Goal: Task Accomplishment & Management: Complete application form

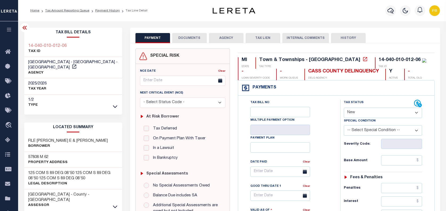
select select "NW2"
click at [102, 11] on link "Payment History" at bounding box center [107, 10] width 25 height 3
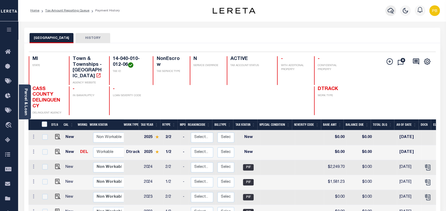
click at [390, 13] on icon "button" at bounding box center [391, 10] width 6 height 6
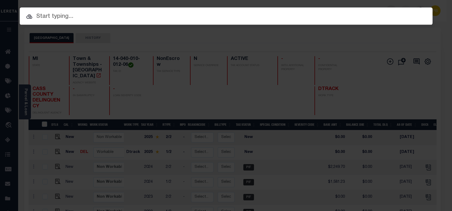
paste input "7000113"
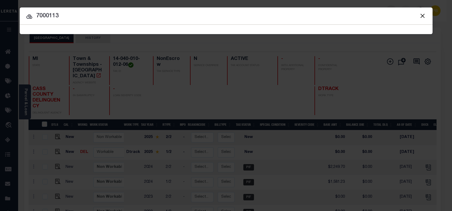
type input "7000113"
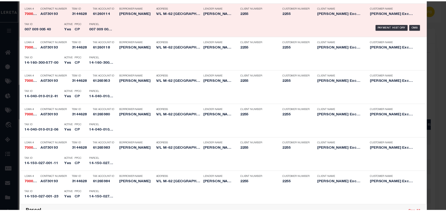
scroll to position [320, 0]
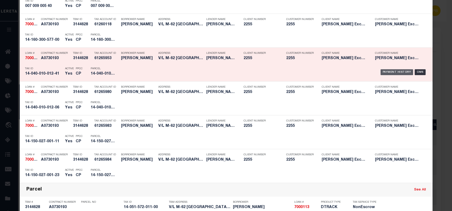
click at [397, 72] on div "Payment History" at bounding box center [396, 72] width 33 height 6
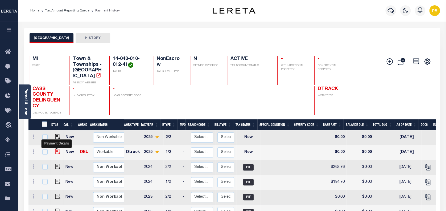
click at [57, 149] on img "" at bounding box center [57, 151] width 5 height 5
checkbox input "true"
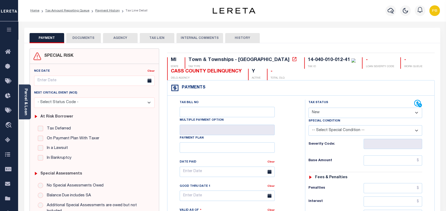
click at [337, 115] on select "- Select Status Code - Open Due/Unpaid Paid Incomplete No Tax Due Internal Refu…" at bounding box center [366, 113] width 114 height 10
select select "PYD"
click at [309, 108] on select "- Select Status Code - Open Due/Unpaid Paid Incomplete No Tax Due Internal Refu…" at bounding box center [366, 113] width 114 height 10
type input "10/03/2025"
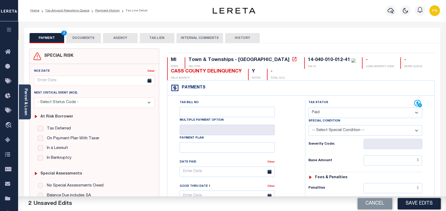
click at [330, 112] on select "- Select Status Code - Open Due/Unpaid Paid Incomplete No Tax Due Internal Refu…" at bounding box center [366, 113] width 114 height 10
select select "DUE"
click at [309, 108] on select "- Select Status Code - Open Due/Unpaid Paid Incomplete No Tax Due Internal Refu…" at bounding box center [366, 113] width 114 height 10
click at [379, 162] on input "text" at bounding box center [393, 160] width 59 height 10
paste input "187.78"
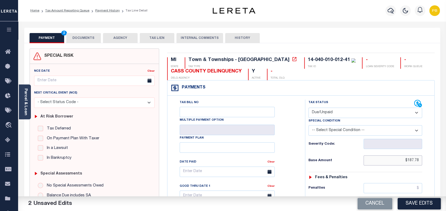
type input "$187.78"
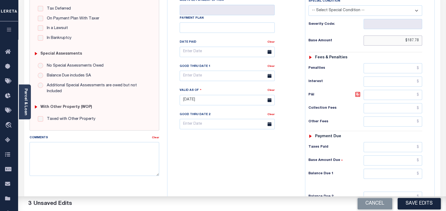
scroll to position [142, 0]
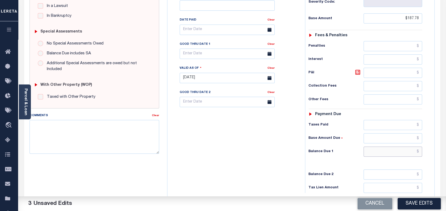
click at [401, 150] on input "text" at bounding box center [393, 151] width 59 height 10
paste input "193.41"
type input "$193.41"
click at [360, 72] on icon at bounding box center [358, 72] width 6 height 6
type input "$5.63"
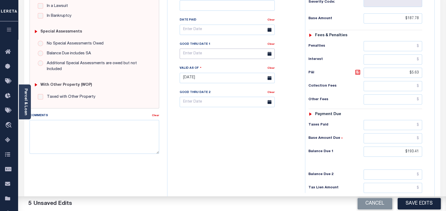
click at [213, 58] on body "Home Tax Amount Reporting Queue Payment History Tax Line Detail Profile" at bounding box center [223, 61] width 446 height 406
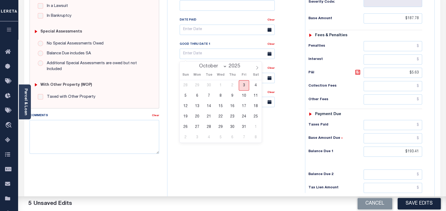
click at [242, 86] on span "3" at bounding box center [244, 85] width 10 height 10
type input "10/03/2025"
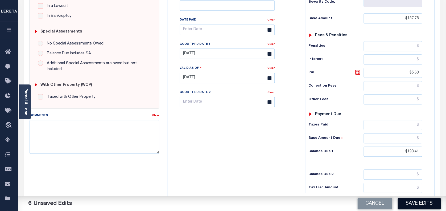
click at [414, 206] on button "Save Edits" at bounding box center [419, 203] width 43 height 11
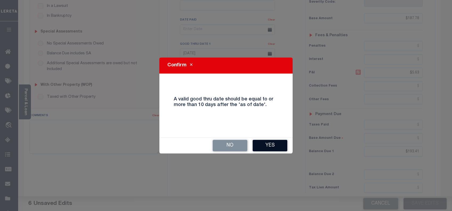
click at [274, 144] on button "Yes" at bounding box center [269, 145] width 35 height 11
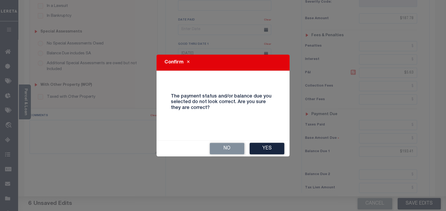
click at [274, 144] on button "Yes" at bounding box center [267, 148] width 35 height 11
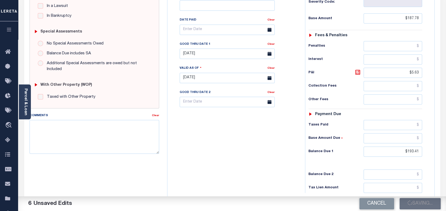
checkbox input "false"
type input "$187.78"
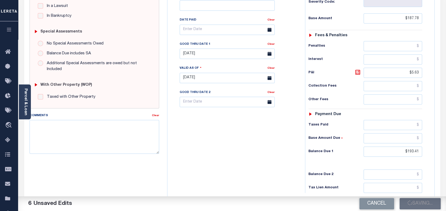
type input "$5.63"
type input "$193.41"
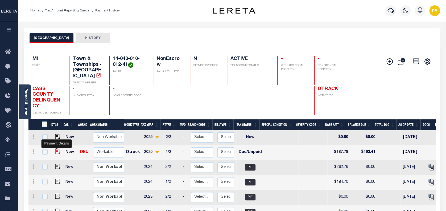
click at [55, 149] on img "" at bounding box center [57, 151] width 5 height 5
checkbox input "true"
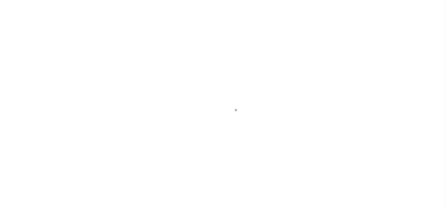
select select "DUE"
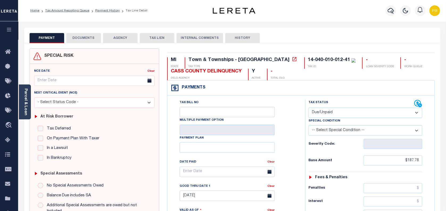
click at [86, 41] on button "DOCUMENTS" at bounding box center [83, 38] width 35 height 10
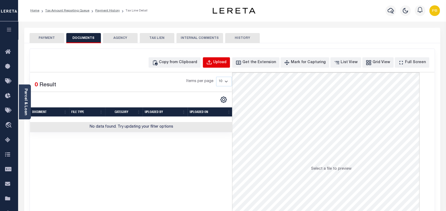
click at [227, 60] on div "Upload" at bounding box center [219, 63] width 13 height 6
select select "POP"
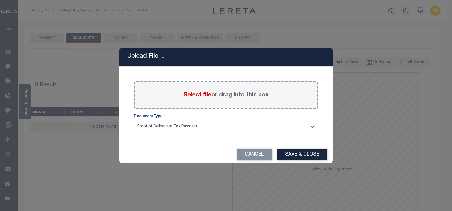
click at [196, 96] on span "Select file" at bounding box center [197, 95] width 28 height 6
click at [0, 0] on input "Select file or drag into this box" at bounding box center [0, 0] width 0 height 0
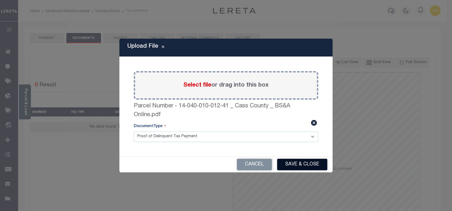
click at [320, 162] on button "Save & Close" at bounding box center [302, 164] width 50 height 11
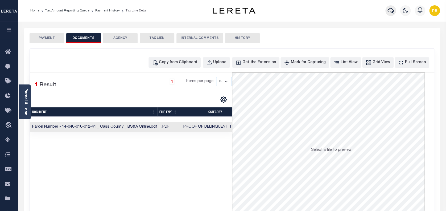
click at [387, 9] on button "button" at bounding box center [391, 10] width 11 height 11
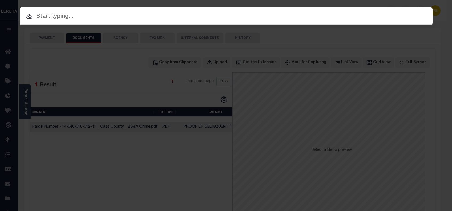
paste input "6294"
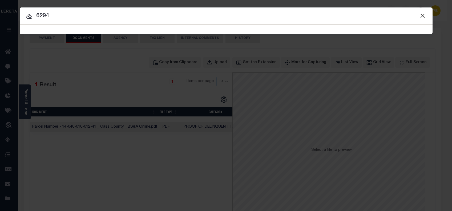
type input "6294"
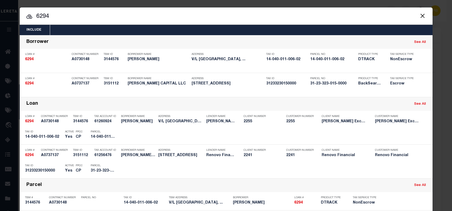
drag, startPoint x: 251, startPoint y: 13, endPoint x: 234, endPoint y: 7, distance: 18.1
click at [234, 7] on div "Include Loans TBM Customers Borrowers Payments (Lender Non-Disb) Payments (Lend…" at bounding box center [226, 105] width 452 height 211
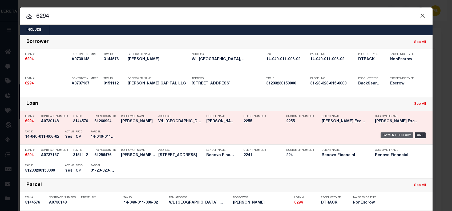
click at [389, 135] on div "Payment History" at bounding box center [396, 135] width 33 height 6
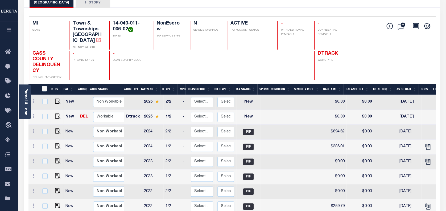
scroll to position [2, 0]
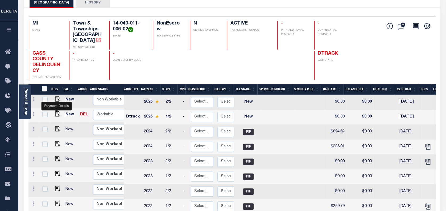
click at [57, 111] on img "" at bounding box center [57, 113] width 5 height 5
checkbox input "true"
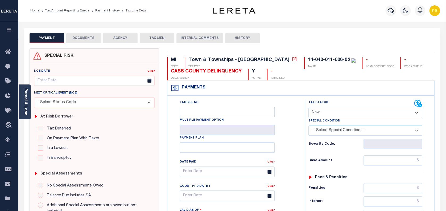
click at [339, 115] on select "- Select Status Code - Open Due/Unpaid Paid Incomplete No Tax Due Internal Refu…" at bounding box center [366, 113] width 114 height 10
select select "PYD"
click at [309, 108] on select "- Select Status Code - Open Due/Unpaid Paid Incomplete No Tax Due Internal Refu…" at bounding box center [366, 113] width 114 height 10
type input "[DATE]"
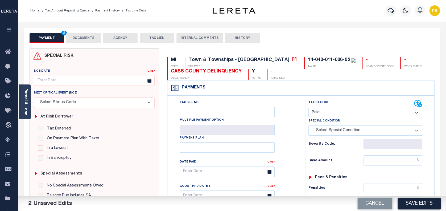
click at [342, 113] on select "- Select Status Code - Open Due/Unpaid Paid Incomplete No Tax Due Internal Refu…" at bounding box center [366, 113] width 114 height 10
select select "DUE"
click at [309, 108] on select "- Select Status Code - Open Due/Unpaid Paid Incomplete No Tax Due Internal Refu…" at bounding box center [366, 113] width 114 height 10
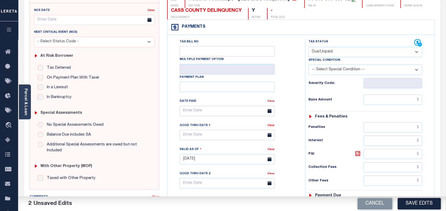
scroll to position [71, 0]
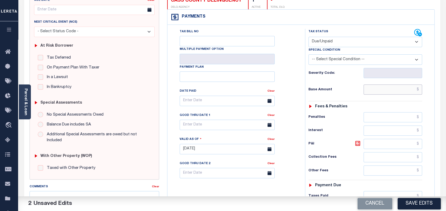
click at [385, 89] on input "text" at bounding box center [393, 89] width 59 height 10
paste input "290.76"
type input "$290.76"
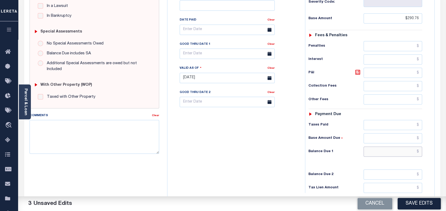
click at [399, 154] on input "text" at bounding box center [393, 151] width 59 height 10
paste input "299.48"
type input "$299.48"
click at [358, 72] on icon at bounding box center [358, 72] width 6 height 6
type input "$8.72"
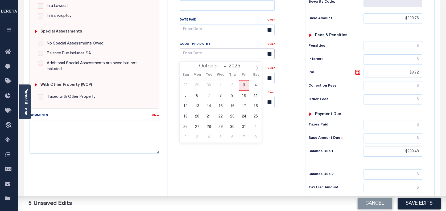
click at [229, 55] on input "text" at bounding box center [227, 53] width 95 height 10
click at [245, 85] on span "3" at bounding box center [244, 85] width 10 height 10
type input "[DATE]"
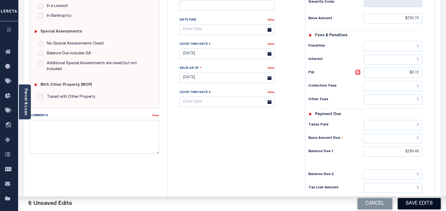
click at [418, 201] on button "Save Edits" at bounding box center [419, 203] width 43 height 11
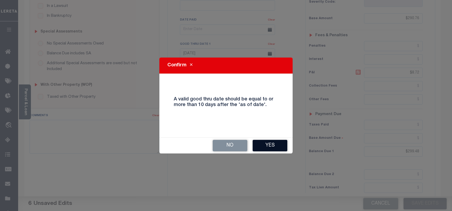
click at [271, 147] on button "Yes" at bounding box center [269, 145] width 35 height 11
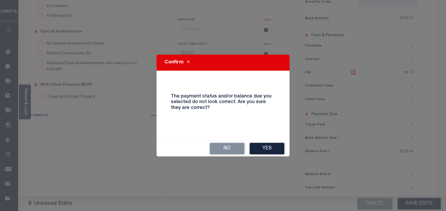
click at [271, 147] on button "Yes" at bounding box center [267, 148] width 35 height 11
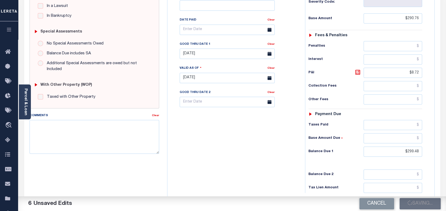
checkbox input "false"
type input "$290.76"
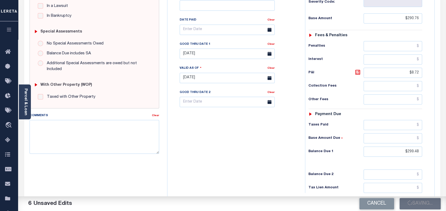
type input "$8.72"
type input "$299.48"
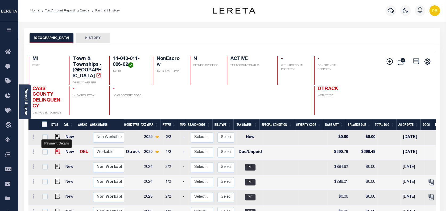
click at [57, 149] on img "" at bounding box center [57, 151] width 5 height 5
checkbox input "true"
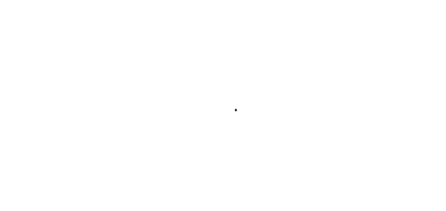
select select "DUE"
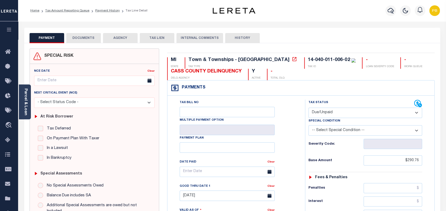
click at [78, 40] on button "DOCUMENTS" at bounding box center [83, 38] width 35 height 10
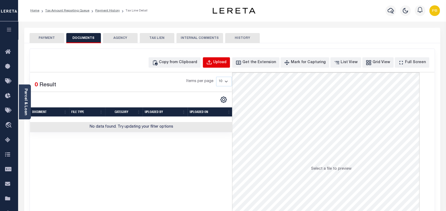
click at [230, 66] on button "Upload" at bounding box center [216, 62] width 27 height 10
select select "POP"
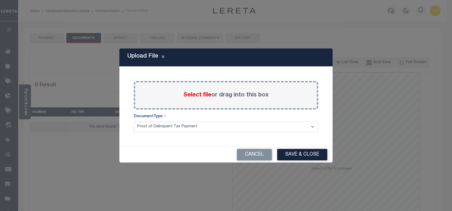
click at [203, 93] on span "Select file" at bounding box center [197, 95] width 28 height 6
click at [0, 0] on input "Select file or drag into this box" at bounding box center [0, 0] width 0 height 0
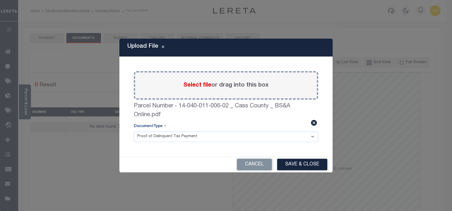
click at [308, 168] on button "Save & Close" at bounding box center [302, 164] width 50 height 11
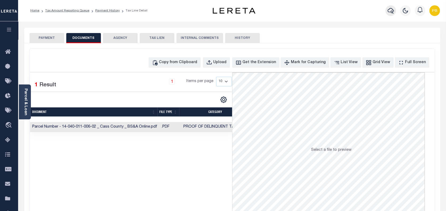
click at [392, 12] on icon "button" at bounding box center [391, 10] width 6 height 6
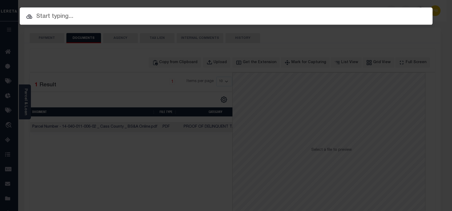
paste input "3701901"
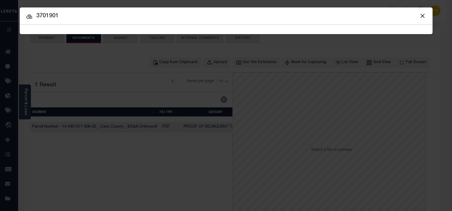
type input "3701901"
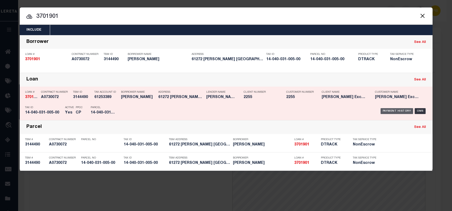
click at [390, 112] on div "Payment History" at bounding box center [396, 111] width 33 height 6
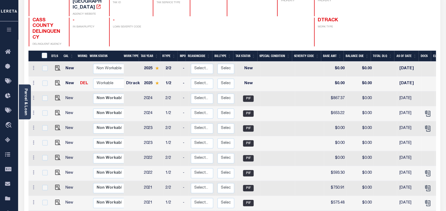
scroll to position [71, 0]
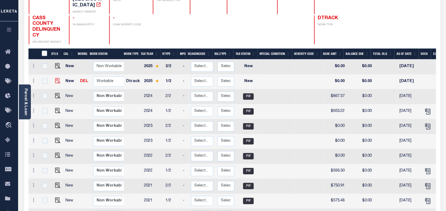
click at [55, 78] on img at bounding box center [57, 80] width 5 height 5
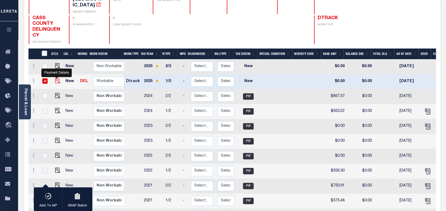
checkbox input "true"
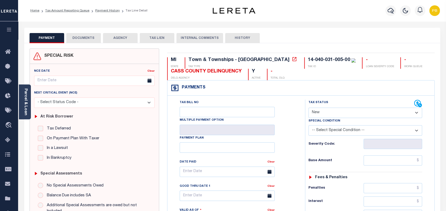
click at [340, 111] on select "- Select Status Code - Open Due/Unpaid Paid Incomplete No Tax Due Internal Refu…" at bounding box center [366, 113] width 114 height 10
select select "PYD"
click at [309, 108] on select "- Select Status Code - Open Due/Unpaid Paid Incomplete No Tax Due Internal Refu…" at bounding box center [366, 113] width 114 height 10
type input "[DATE]"
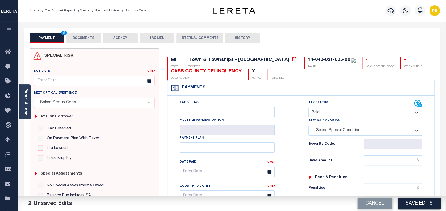
click at [339, 110] on select "- Select Status Code - Open Due/Unpaid Paid Incomplete No Tax Due Internal Refu…" at bounding box center [366, 113] width 114 height 10
click at [309, 108] on select "- Select Status Code - Open Due/Unpaid Paid Incomplete No Tax Due Internal Refu…" at bounding box center [366, 113] width 114 height 10
click at [334, 117] on select "- Select Status Code - Open Due/Unpaid Paid Incomplete No Tax Due Internal Refu…" at bounding box center [366, 113] width 114 height 10
select select "DUE"
click at [309, 108] on select "- Select Status Code - Open Due/Unpaid Paid Incomplete No Tax Due Internal Refu…" at bounding box center [366, 113] width 114 height 10
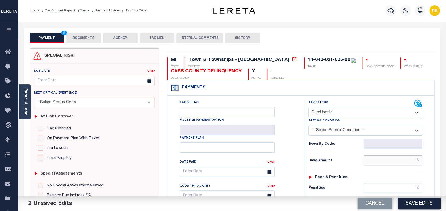
click at [407, 162] on input "text" at bounding box center [393, 160] width 59 height 10
paste input "664.07"
type input "$664.07"
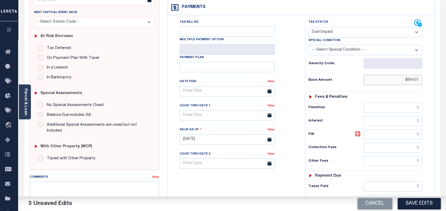
scroll to position [107, 0]
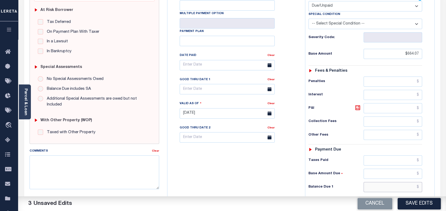
click at [381, 186] on input "text" at bounding box center [393, 187] width 59 height 10
paste input "683.99"
type input "$683.99"
click at [358, 110] on icon at bounding box center [358, 107] width 6 height 6
type input "$19.92"
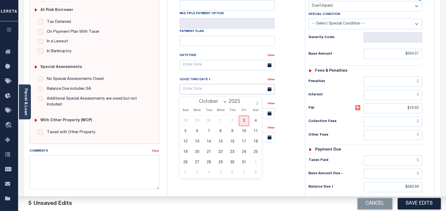
click at [217, 91] on input "text" at bounding box center [227, 89] width 95 height 10
click at [243, 117] on span "3" at bounding box center [244, 121] width 10 height 10
type input "[DATE]"
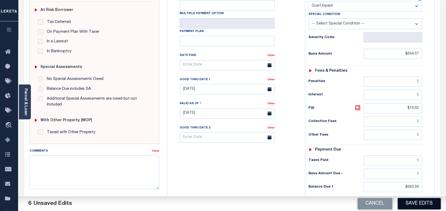
click at [413, 205] on button "Save Edits" at bounding box center [419, 203] width 43 height 11
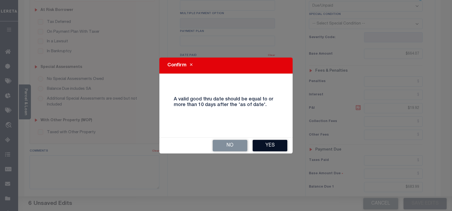
click at [270, 147] on button "Yes" at bounding box center [269, 145] width 35 height 11
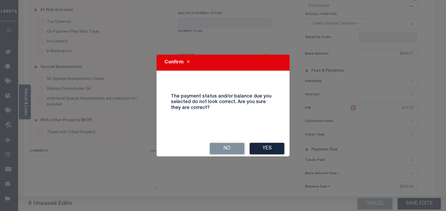
click at [270, 147] on button "Yes" at bounding box center [267, 148] width 35 height 11
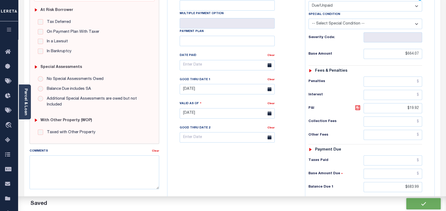
checkbox input "false"
type input "$664.07"
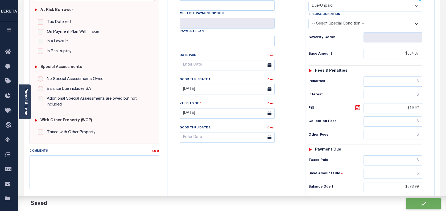
type input "$19.92"
type input "$683.99"
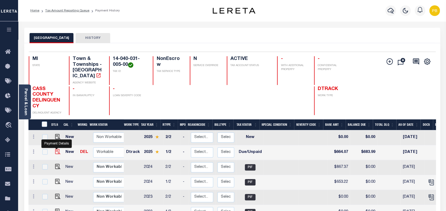
click at [57, 149] on img "" at bounding box center [57, 151] width 5 height 5
checkbox input "true"
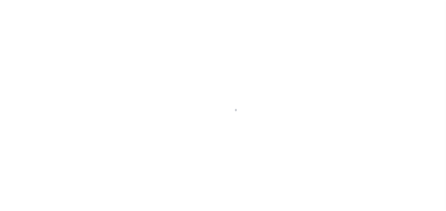
select select "DUE"
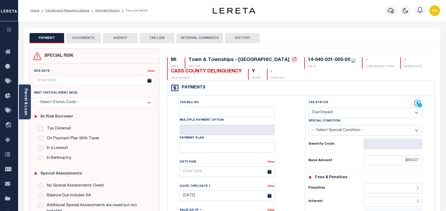
click at [92, 38] on button "DOCUMENTS" at bounding box center [83, 38] width 35 height 10
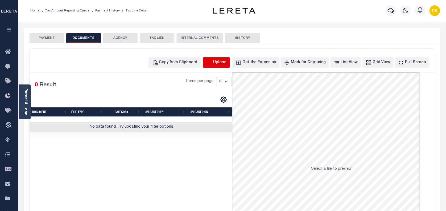
click at [212, 64] on icon "button" at bounding box center [209, 63] width 6 height 6
select select "POP"
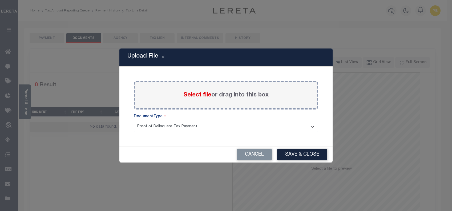
click at [195, 96] on span "Select file" at bounding box center [197, 95] width 28 height 6
click at [0, 0] on input "Select file or drag into this box" at bounding box center [0, 0] width 0 height 0
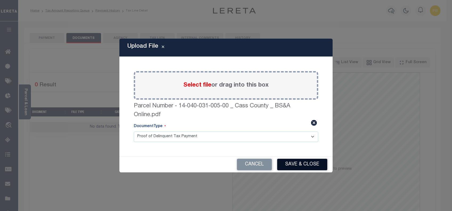
click at [299, 166] on button "Save & Close" at bounding box center [302, 164] width 50 height 11
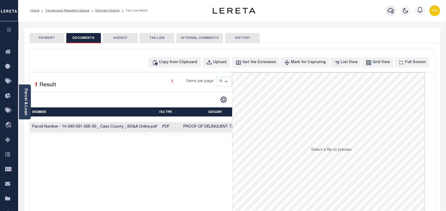
click at [392, 10] on icon "button" at bounding box center [391, 11] width 6 height 6
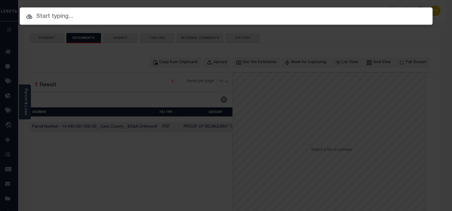
paste input "3701844"
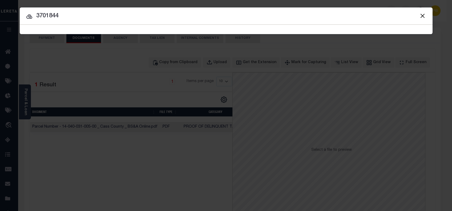
type input "3701844"
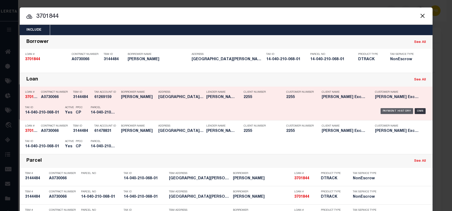
click at [388, 112] on div "Payment History" at bounding box center [396, 111] width 33 height 6
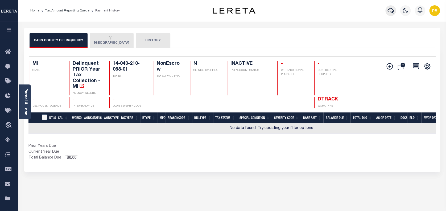
click at [390, 10] on icon "button" at bounding box center [391, 10] width 6 height 6
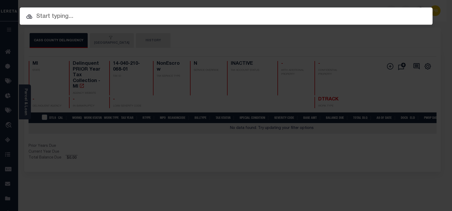
paste input "3701885"
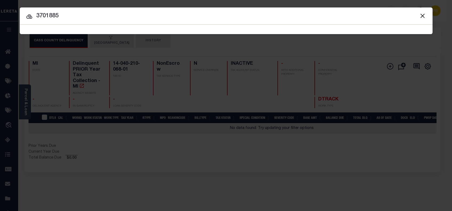
type input "3701885"
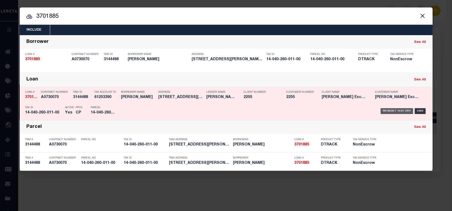
click at [390, 111] on div "Payment History" at bounding box center [396, 111] width 33 height 6
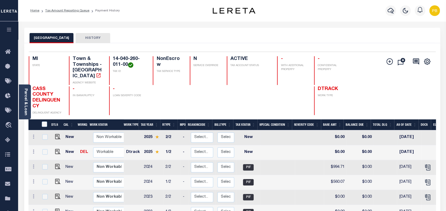
scroll to position [71, 0]
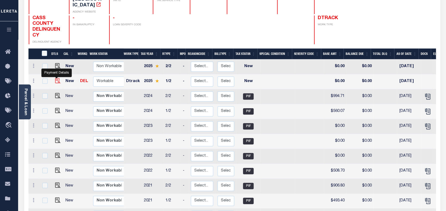
click at [56, 78] on img "" at bounding box center [57, 80] width 5 height 5
checkbox input "true"
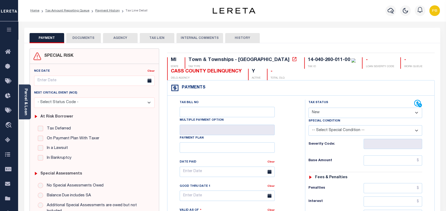
click at [371, 113] on select "- Select Status Code - Open Due/Unpaid Paid Incomplete No Tax Due Internal Refu…" at bounding box center [366, 113] width 114 height 10
click at [341, 114] on select "- Select Status Code - Open Due/Unpaid Paid Incomplete No Tax Due Internal Refu…" at bounding box center [366, 113] width 114 height 10
select select "DUE"
click at [309, 108] on select "- Select Status Code - Open Due/Unpaid Paid Incomplete No Tax Due Internal Refu…" at bounding box center [366, 113] width 114 height 10
type input "[DATE]"
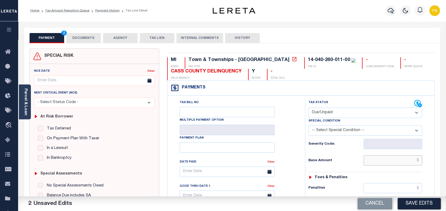
click at [398, 160] on input "text" at bounding box center [393, 160] width 59 height 10
paste input "569.37"
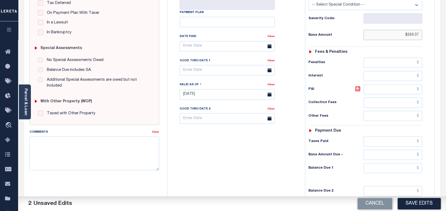
scroll to position [177, 0]
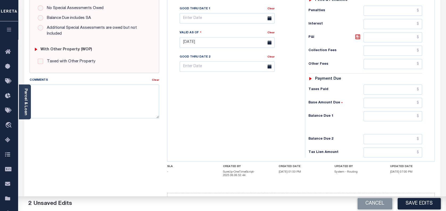
type input "$569.37"
click at [396, 114] on input "text" at bounding box center [393, 116] width 59 height 10
click at [406, 117] on input "text" at bounding box center [393, 116] width 59 height 10
paste input "586.45"
type input "$586.45"
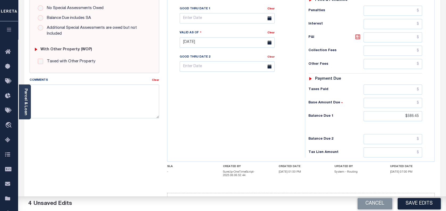
click at [358, 36] on icon at bounding box center [358, 37] width 6 height 6
type input "$17.08"
click at [205, 20] on input "text" at bounding box center [227, 18] width 95 height 10
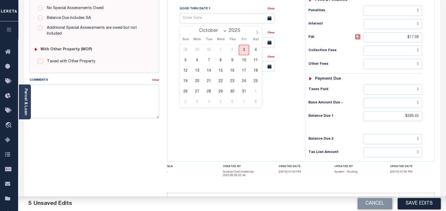
click at [243, 49] on span "3" at bounding box center [244, 50] width 10 height 10
type input "[DATE]"
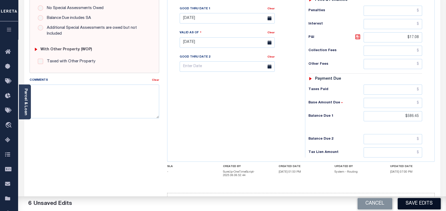
click at [425, 201] on button "Save Edits" at bounding box center [419, 203] width 43 height 11
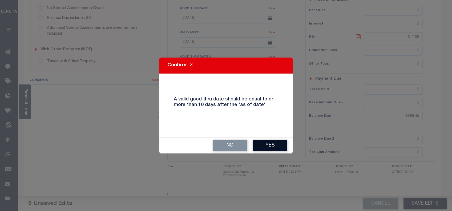
click at [280, 147] on button "Yes" at bounding box center [269, 145] width 35 height 11
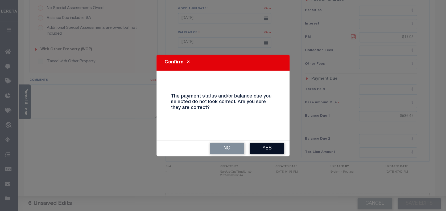
click at [265, 144] on button "Yes" at bounding box center [267, 148] width 35 height 11
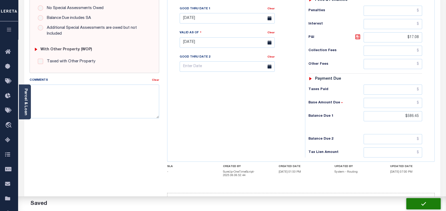
checkbox input "false"
type input "$569.37"
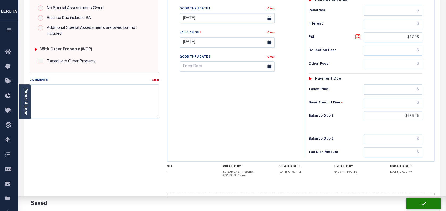
type input "$17.08"
type input "$586.45"
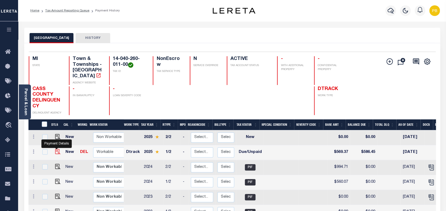
click at [55, 149] on img "" at bounding box center [57, 151] width 5 height 5
checkbox input "true"
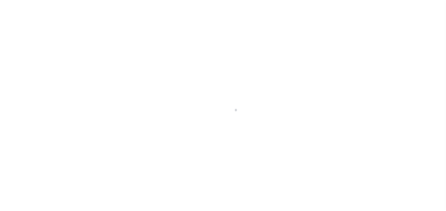
select select "DUE"
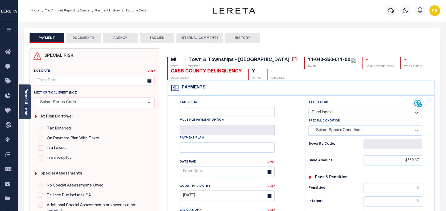
click at [84, 39] on button "DOCUMENTS" at bounding box center [83, 38] width 35 height 10
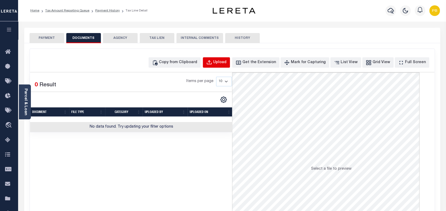
click at [227, 63] on div "Upload" at bounding box center [219, 63] width 13 height 6
select select "POP"
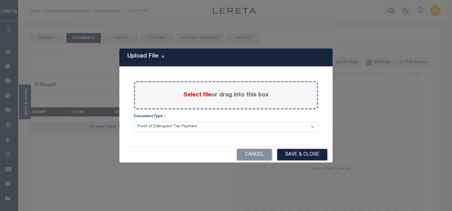
click at [200, 96] on span "Select file" at bounding box center [197, 95] width 28 height 6
click at [0, 0] on input "Select file or drag into this box" at bounding box center [0, 0] width 0 height 0
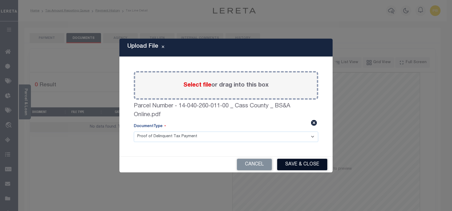
click at [301, 165] on button "Save & Close" at bounding box center [302, 164] width 50 height 11
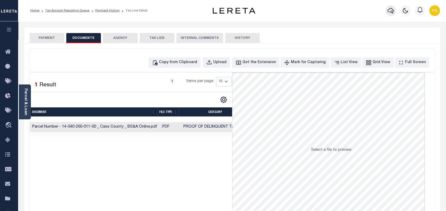
click at [393, 12] on icon "button" at bounding box center [391, 11] width 6 height 6
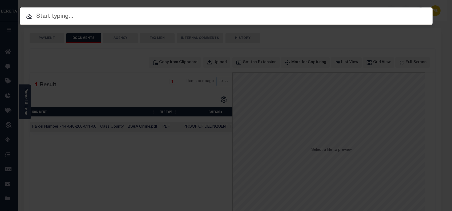
paste input "57383"
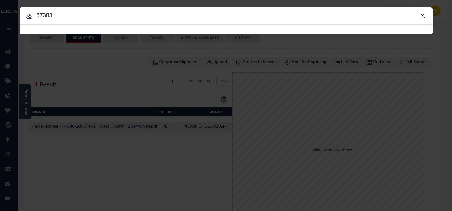
type input "57383"
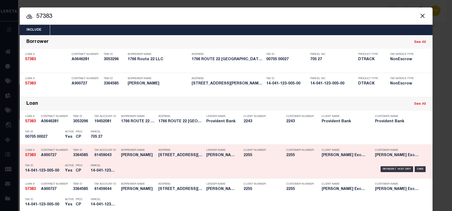
scroll to position [71, 0]
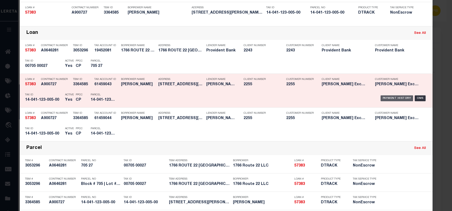
click at [390, 97] on div "Payment History" at bounding box center [396, 98] width 33 height 6
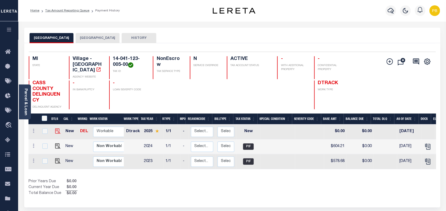
click at [55, 128] on img at bounding box center [57, 130] width 5 height 5
checkbox input "true"
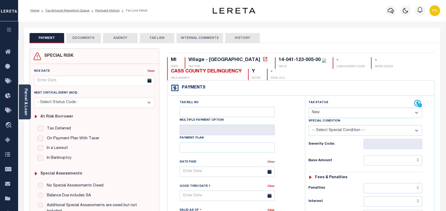
click at [341, 114] on select "- Select Status Code - Open Due/Unpaid Paid Incomplete No Tax Due Internal Refu…" at bounding box center [366, 113] width 114 height 10
select select "DUE"
click at [309, 108] on select "- Select Status Code - Open Due/Unpaid Paid Incomplete No Tax Due Internal Refu…" at bounding box center [366, 113] width 114 height 10
type input "[DATE]"
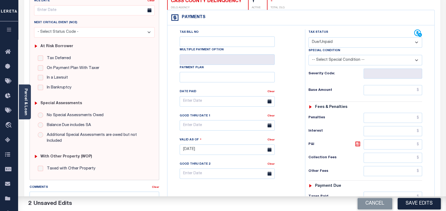
scroll to position [71, 0]
click at [384, 92] on input "text" at bounding box center [393, 89] width 59 height 10
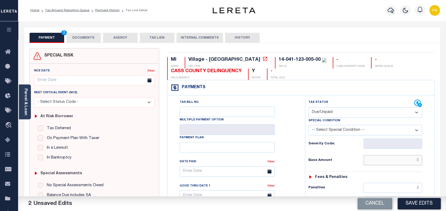
scroll to position [0, 0]
click at [29, 102] on div "Parcel & Loan" at bounding box center [25, 101] width 12 height 35
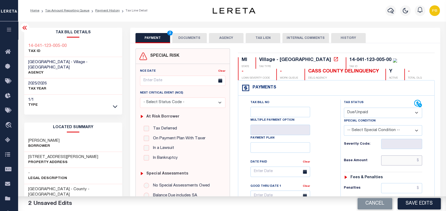
click at [400, 162] on input "text" at bounding box center [401, 160] width 41 height 10
click at [401, 161] on input "text" at bounding box center [401, 160] width 41 height 10
paste input "615.35"
click at [396, 163] on input "$615.35615.35" at bounding box center [401, 160] width 41 height 10
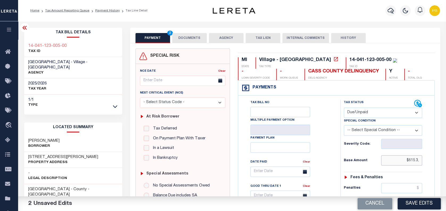
paste input "615.35"
type input "$615.36"
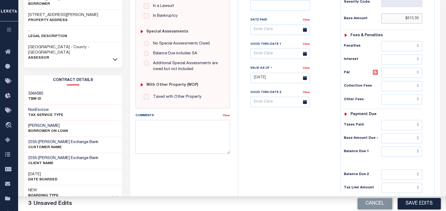
scroll to position [195, 0]
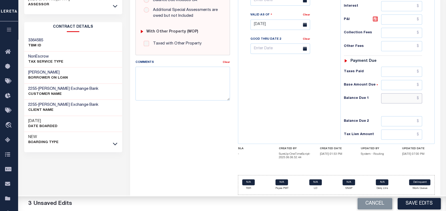
click at [413, 97] on input "text" at bounding box center [401, 98] width 41 height 10
paste input "657.74"
type input "$657.74"
click at [377, 19] on icon at bounding box center [375, 19] width 6 height 6
type input "$42.38"
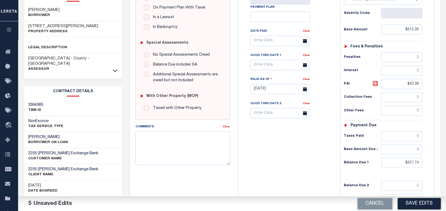
scroll to position [124, 0]
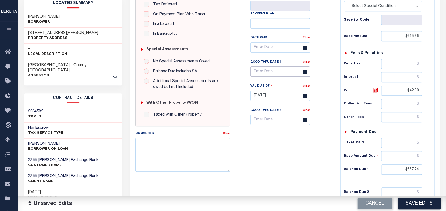
click at [280, 76] on body "Home Tax Amount Reporting Queue Payment History Tax Line Detail Profile" at bounding box center [223, 79] width 446 height 406
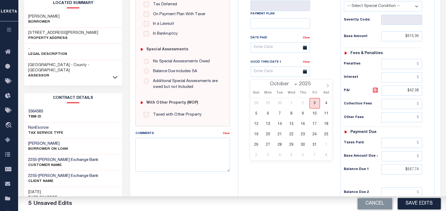
click at [315, 105] on span "3" at bounding box center [315, 103] width 10 height 10
type input "10/03/2025"
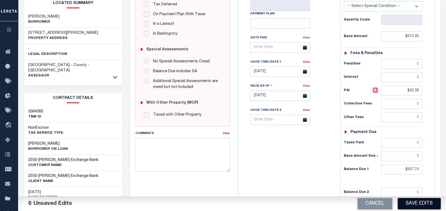
click at [422, 203] on button "Save Edits" at bounding box center [419, 203] width 43 height 11
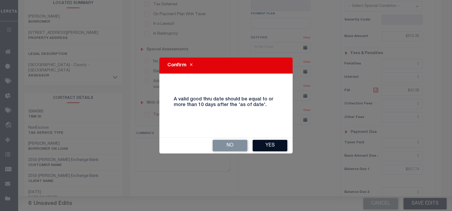
click at [277, 145] on button "Yes" at bounding box center [269, 145] width 35 height 11
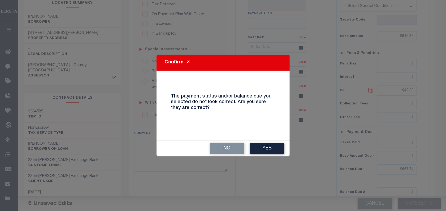
click at [277, 145] on button "Yes" at bounding box center [267, 148] width 35 height 11
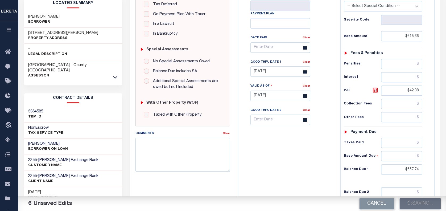
checkbox input "false"
type input "$615.36"
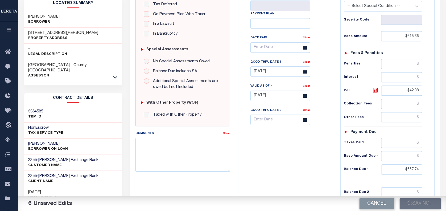
type input "$42.38"
type input "$657.74"
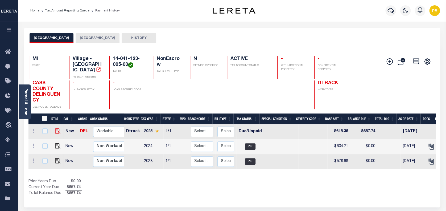
click at [57, 128] on img at bounding box center [57, 130] width 5 height 5
checkbox input "true"
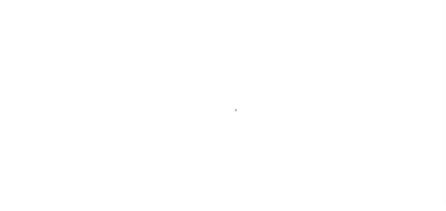
select select "DUE"
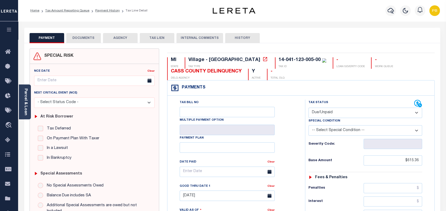
click at [90, 40] on button "DOCUMENTS" at bounding box center [83, 38] width 35 height 10
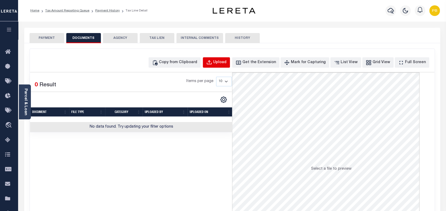
click at [227, 64] on div "Upload" at bounding box center [219, 63] width 13 height 6
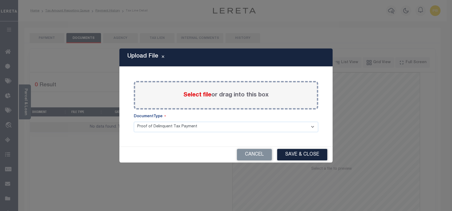
click at [200, 97] on span "Select file" at bounding box center [197, 95] width 28 height 6
click at [0, 0] on input "Select file or drag into this box" at bounding box center [0, 0] width 0 height 0
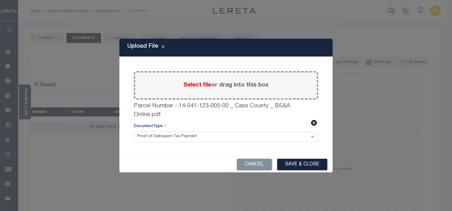
click at [313, 162] on button "Save & Close" at bounding box center [302, 164] width 50 height 11
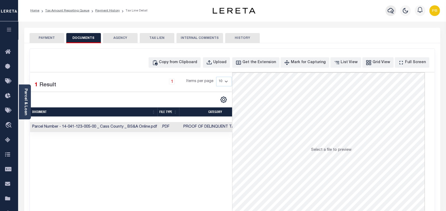
click at [391, 11] on icon "button" at bounding box center [391, 10] width 6 height 6
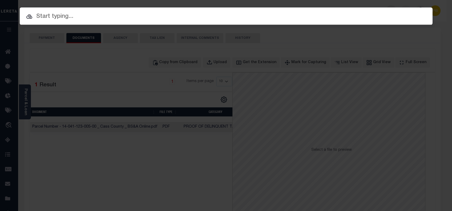
paste input "7000157"
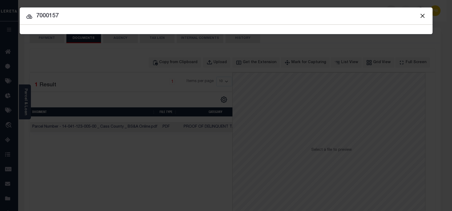
type input "7000157"
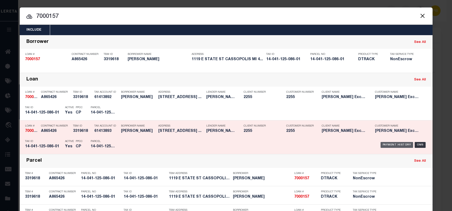
click at [393, 145] on div "Payment History" at bounding box center [396, 145] width 33 height 6
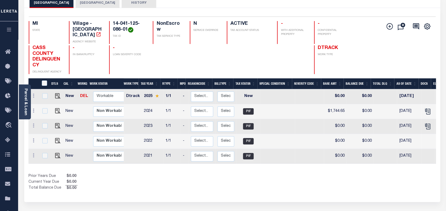
scroll to position [35, 0]
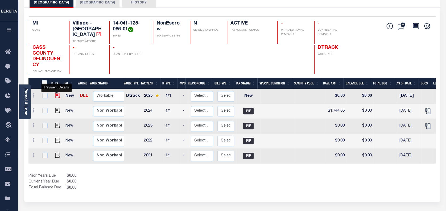
click at [56, 93] on img "" at bounding box center [57, 95] width 5 height 5
checkbox input "true"
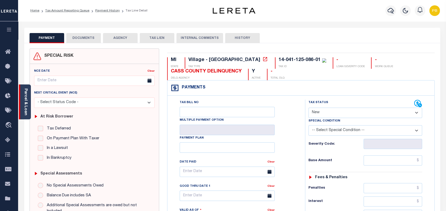
click at [27, 97] on link "Parcel & Loan" at bounding box center [26, 101] width 4 height 27
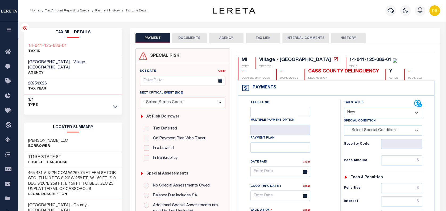
click at [373, 109] on select "- Select Status Code - Open Due/Unpaid Paid Incomplete No Tax Due Internal Refu…" at bounding box center [383, 113] width 79 height 10
click at [363, 111] on select "- Select Status Code - Open Due/Unpaid Paid Incomplete No Tax Due Internal Refu…" at bounding box center [383, 113] width 79 height 10
click at [367, 112] on select "- Select Status Code - Open Due/Unpaid Paid Incomplete No Tax Due Internal Refu…" at bounding box center [383, 113] width 79 height 10
select select "DUE"
click at [344, 108] on select "- Select Status Code - Open Due/Unpaid Paid Incomplete No Tax Due Internal Refu…" at bounding box center [383, 113] width 79 height 10
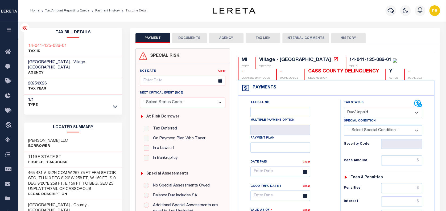
type input "[DATE]"
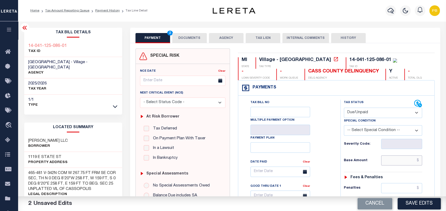
click at [401, 160] on input "text" at bounding box center [401, 160] width 41 height 10
paste input "1,780.92"
type input "$1,780.92"
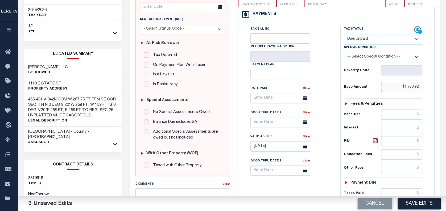
scroll to position [107, 0]
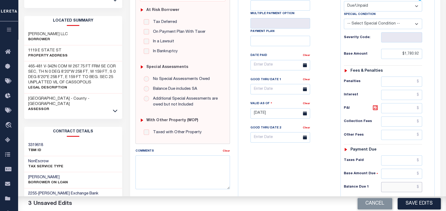
click at [406, 189] on input "text" at bounding box center [401, 187] width 41 height 10
paste input "1,905.58"
type input "$1,905.58"
click at [377, 107] on icon at bounding box center [375, 107] width 5 height 5
type input "$124.66"
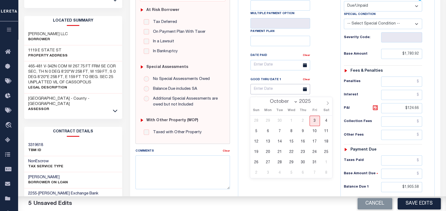
click at [271, 89] on input "text" at bounding box center [281, 89] width 60 height 10
click at [315, 123] on span "3" at bounding box center [315, 121] width 10 height 10
type input "[DATE]"
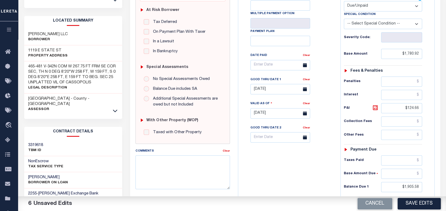
click at [424, 202] on button "Save Edits" at bounding box center [419, 203] width 43 height 11
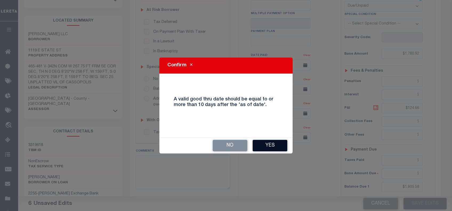
click at [266, 147] on button "Yes" at bounding box center [269, 145] width 35 height 11
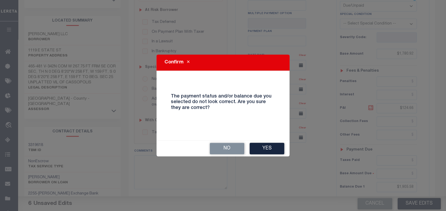
click at [266, 147] on button "Yes" at bounding box center [267, 148] width 35 height 11
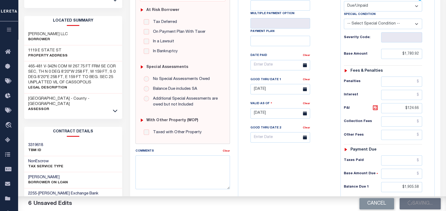
checkbox input "false"
type input "$1,780.92"
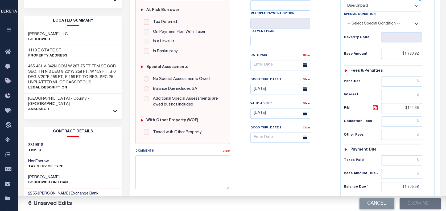
type input "$124.66"
type input "$1,905.58"
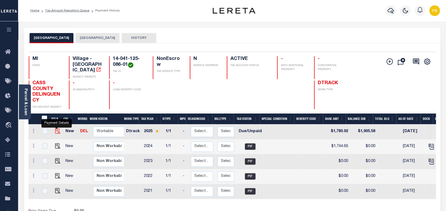
click at [55, 128] on img "" at bounding box center [57, 130] width 5 height 5
checkbox input "true"
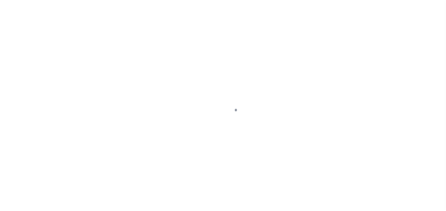
select select "DUE"
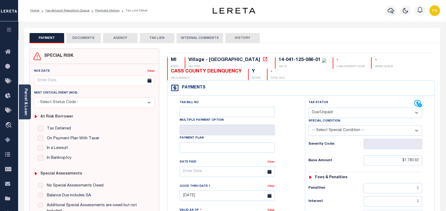
click at [87, 38] on button "DOCUMENTS" at bounding box center [83, 38] width 35 height 10
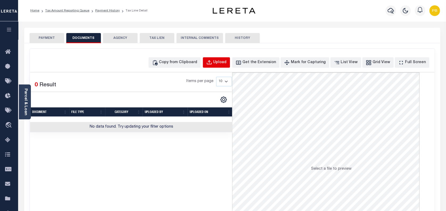
click at [227, 63] on div "Upload" at bounding box center [219, 63] width 13 height 6
select select "POP"
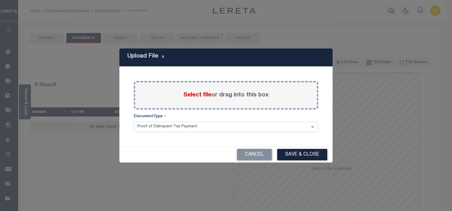
click at [202, 95] on span "Select file" at bounding box center [197, 95] width 28 height 6
click at [0, 0] on input "Select file or drag into this box" at bounding box center [0, 0] width 0 height 0
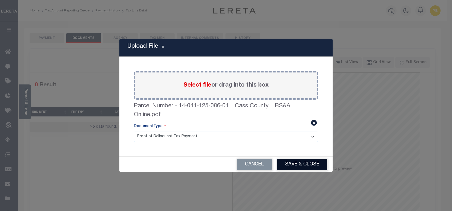
click at [296, 165] on button "Save & Close" at bounding box center [302, 164] width 50 height 11
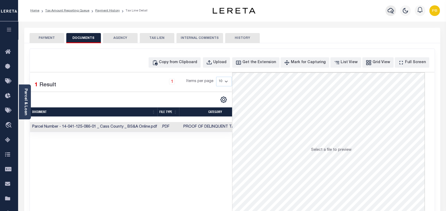
click at [389, 11] on icon "button" at bounding box center [391, 10] width 6 height 6
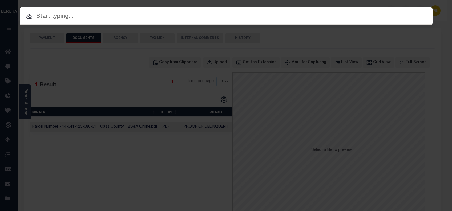
paste input "1,905.58"
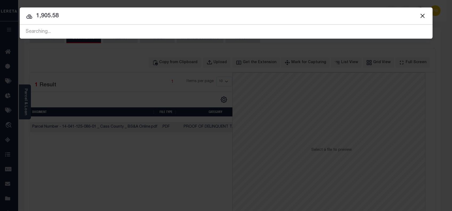
drag, startPoint x: 78, startPoint y: 25, endPoint x: 33, endPoint y: 18, distance: 45.3
click at [33, 25] on span "1,905.58 Searching..." at bounding box center [226, 32] width 413 height 14
paste input "1243"
drag, startPoint x: 88, startPoint y: 17, endPoint x: 14, endPoint y: 17, distance: 73.8
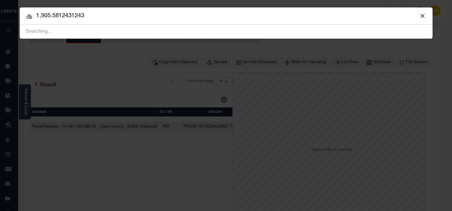
click at [14, 17] on div "Include Loans TBM Customers Borrowers Payments (Lender Non-Disb) Payments (Lend…" at bounding box center [226, 105] width 452 height 211
paste input "text"
type input "1243"
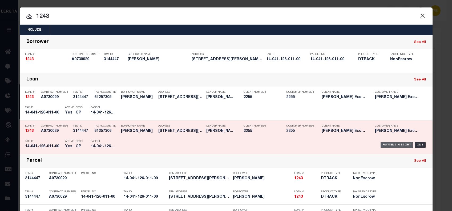
click at [389, 145] on div "Payment History" at bounding box center [396, 145] width 33 height 6
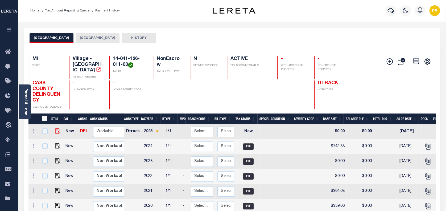
click at [55, 128] on img at bounding box center [57, 130] width 5 height 5
checkbox input "true"
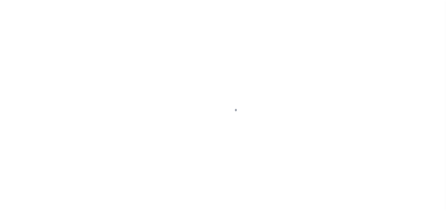
select select "NW2"
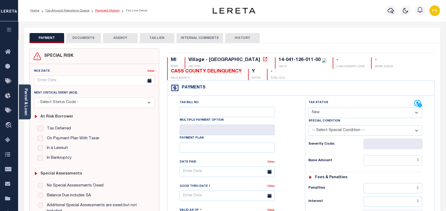
click at [107, 10] on link "Payment History" at bounding box center [107, 10] width 25 height 3
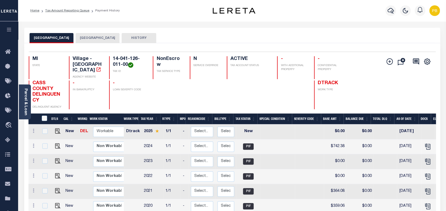
click at [96, 39] on button "[GEOGRAPHIC_DATA]" at bounding box center [98, 38] width 44 height 10
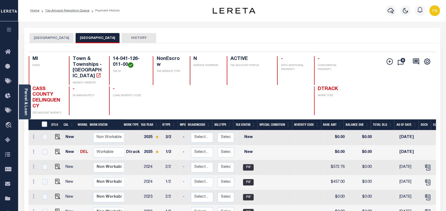
scroll to position [2, 0]
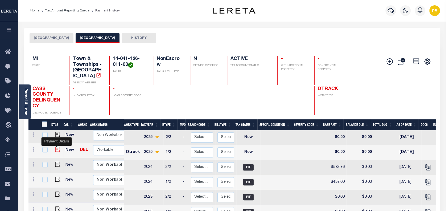
click at [55, 147] on img "" at bounding box center [57, 149] width 5 height 5
checkbox input "true"
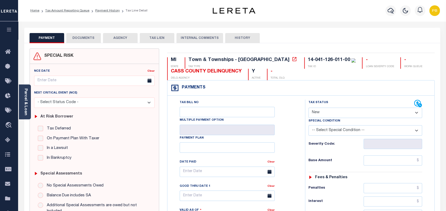
click at [350, 111] on select "- Select Status Code - Open Due/Unpaid Paid Incomplete No Tax Due Internal Refu…" at bounding box center [366, 113] width 114 height 10
select select "DUE"
click at [309, 108] on select "- Select Status Code - Open Due/Unpaid Paid Incomplete No Tax Due Internal Refu…" at bounding box center [366, 113] width 114 height 10
type input "[DATE]"
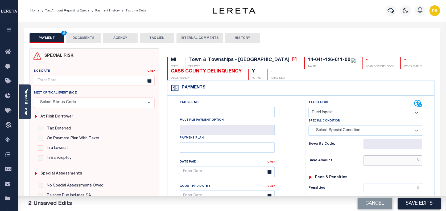
click at [393, 160] on input "text" at bounding box center [393, 160] width 59 height 10
paste input "438.53"
type input "$438.53"
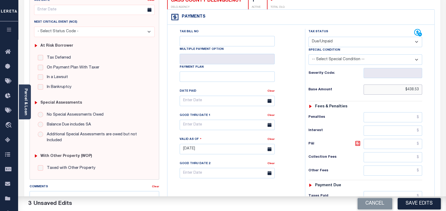
scroll to position [177, 0]
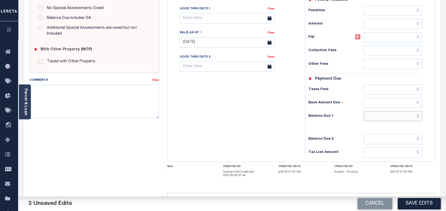
click at [394, 119] on input "text" at bounding box center [393, 116] width 59 height 10
paste input "451.68"
type input "$451.6"
click at [357, 36] on icon at bounding box center [358, 37] width 6 height 6
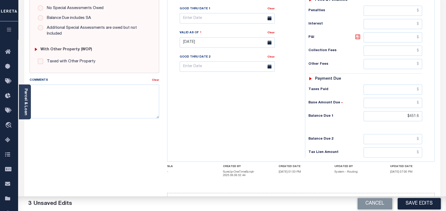
type input "$13.07"
type input "$451.60"
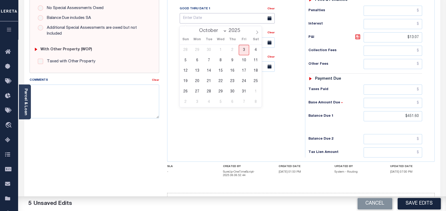
click at [207, 17] on input "text" at bounding box center [227, 18] width 95 height 10
click at [244, 49] on span "3" at bounding box center [244, 50] width 10 height 10
type input "[DATE]"
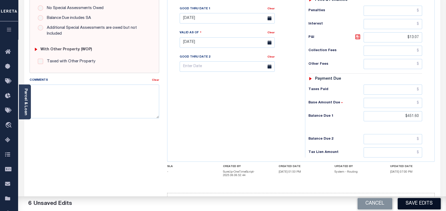
click at [418, 205] on button "Save Edits" at bounding box center [419, 203] width 43 height 11
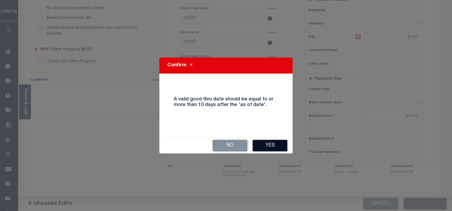
click at [282, 146] on button "Yes" at bounding box center [269, 145] width 35 height 11
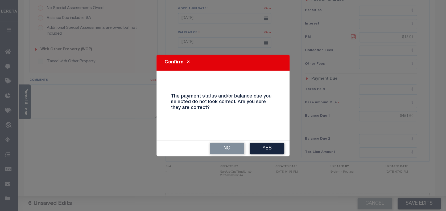
click at [282, 146] on button "Yes" at bounding box center [267, 148] width 35 height 11
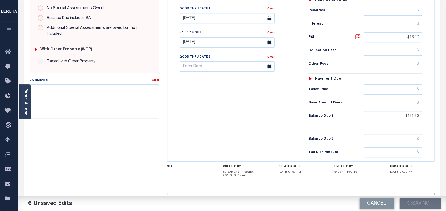
checkbox input "false"
type input "$438.53"
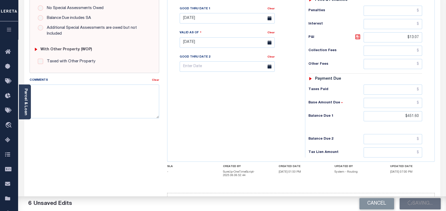
type input "$13.07"
type input "$451.6"
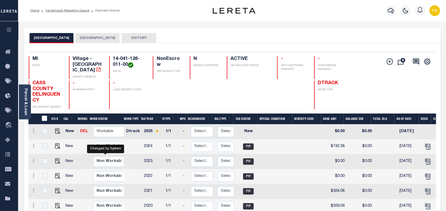
scroll to position [2, 0]
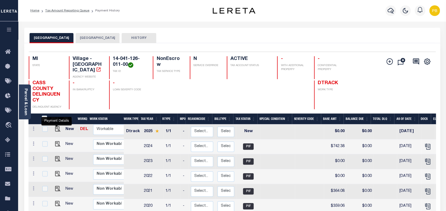
click at [103, 39] on button "[GEOGRAPHIC_DATA]" at bounding box center [98, 38] width 44 height 10
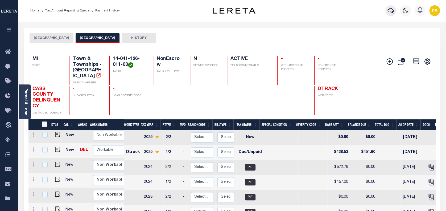
click at [391, 11] on icon "button" at bounding box center [391, 11] width 6 height 6
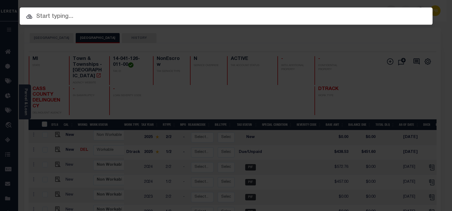
paste input "57403"
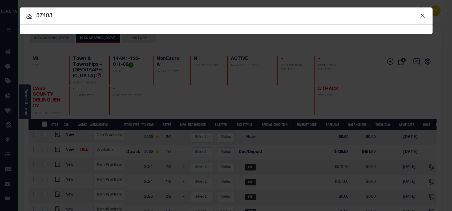
type input "57403"
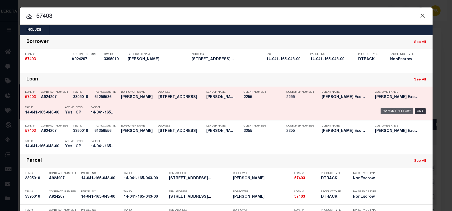
click at [387, 111] on div "Payment History" at bounding box center [396, 111] width 33 height 6
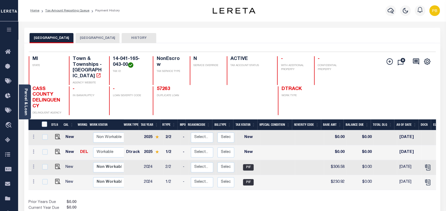
click at [56, 149] on img at bounding box center [57, 151] width 5 height 5
checkbox input "true"
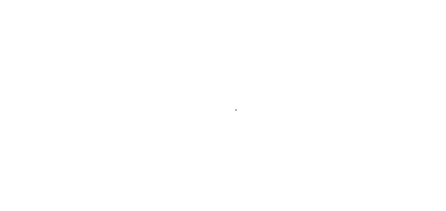
select select "NW2"
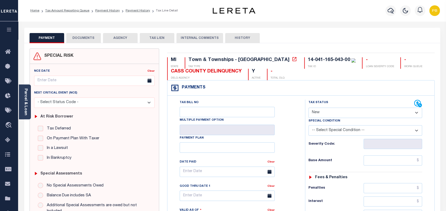
click at [56, 147] on label "In a Lawsuit" at bounding box center [56, 148] width 24 height 6
click at [43, 147] on input "In a Lawsuit" at bounding box center [40, 147] width 5 height 5
checkbox input "true"
type input "[DATE]"
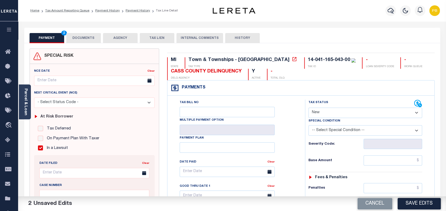
click at [229, 0] on html "Home Tax Amount Reporting Queue Payment History Payment History Tax Line Detail" at bounding box center [223, 203] width 446 height 406
select select "DUE"
click at [309, 108] on select "- Select Status Code - Open Due/Unpaid Paid Incomplete No Tax Due Internal Refu…" at bounding box center [366, 113] width 114 height 10
click at [108, 11] on link "Payment History" at bounding box center [107, 10] width 25 height 3
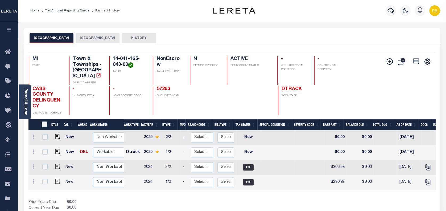
click at [92, 41] on button "[GEOGRAPHIC_DATA]" at bounding box center [98, 38] width 44 height 10
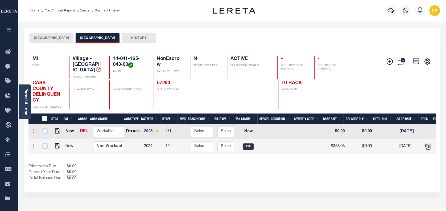
click at [60, 41] on button "[GEOGRAPHIC_DATA]" at bounding box center [52, 38] width 44 height 10
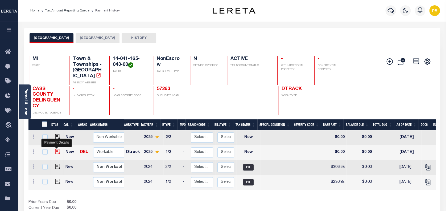
click at [56, 149] on img "" at bounding box center [57, 151] width 5 height 5
checkbox input "true"
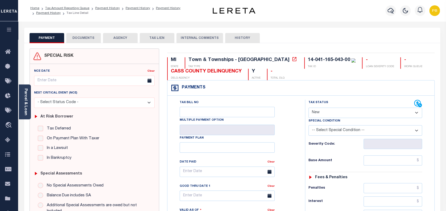
click at [353, 113] on select "- Select Status Code - Open Due/Unpaid Paid Incomplete No Tax Due Internal Refu…" at bounding box center [366, 113] width 114 height 10
select select "DUE"
click at [309, 108] on select "- Select Status Code - Open Due/Unpaid Paid Incomplete No Tax Due Internal Refu…" at bounding box center [366, 113] width 114 height 10
type input "[DATE]"
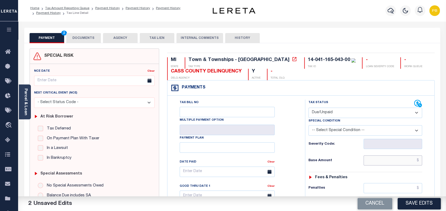
click at [401, 164] on input "text" at bounding box center [393, 160] width 59 height 10
paste input "234.75"
type input "$234.75"
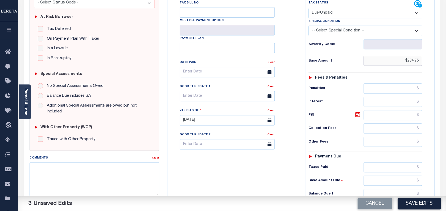
scroll to position [107, 0]
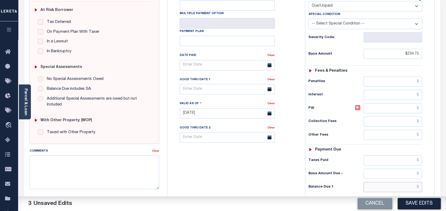
click at [390, 189] on input "text" at bounding box center [393, 187] width 59 height 10
paste input "241.79"
type input "$241.79"
click at [357, 108] on icon at bounding box center [358, 107] width 6 height 6
type input "$7.04"
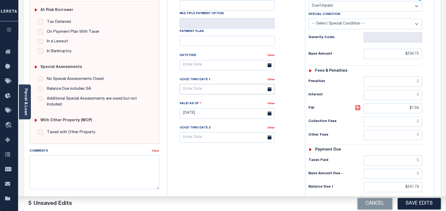
click at [209, 91] on input "text" at bounding box center [227, 89] width 95 height 10
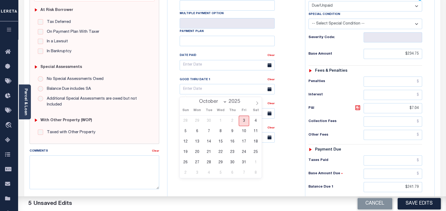
click at [246, 120] on span "3" at bounding box center [244, 121] width 10 height 10
type input "[DATE]"
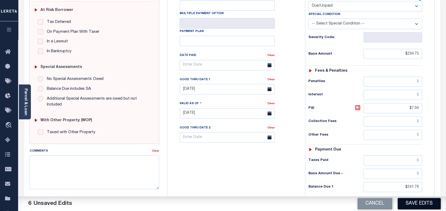
click at [407, 204] on button "Save Edits" at bounding box center [419, 203] width 43 height 11
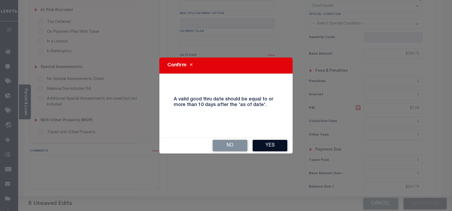
click at [258, 146] on button "Yes" at bounding box center [269, 145] width 35 height 11
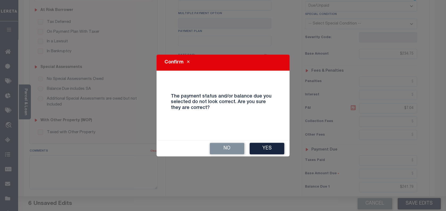
click at [258, 146] on button "Yes" at bounding box center [267, 148] width 35 height 11
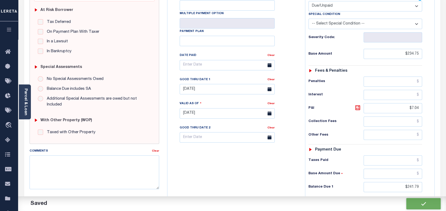
checkbox input "false"
type input "$234.75"
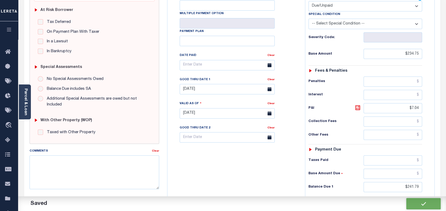
type input "$7.04"
type input "$241.79"
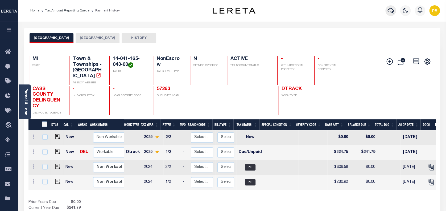
click at [391, 7] on button "button" at bounding box center [391, 10] width 11 height 11
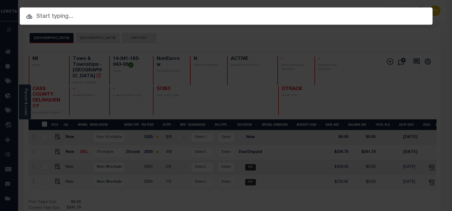
click at [317, 19] on input "text" at bounding box center [226, 16] width 413 height 9
paste input "7000154"
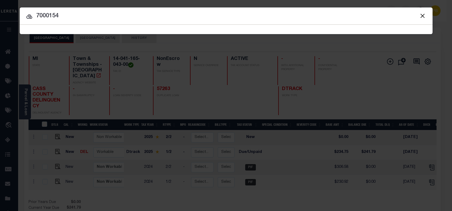
type input "7000154"
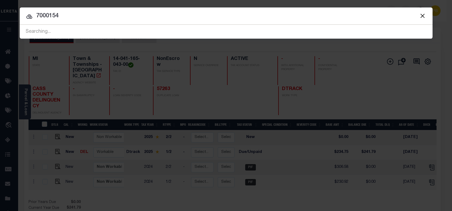
click at [422, 15] on button "Close" at bounding box center [422, 15] width 7 height 7
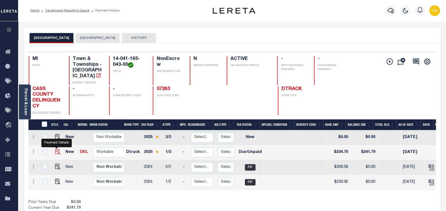
click at [56, 149] on img "" at bounding box center [57, 151] width 5 height 5
checkbox input "true"
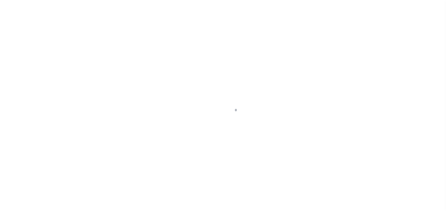
select select "DUE"
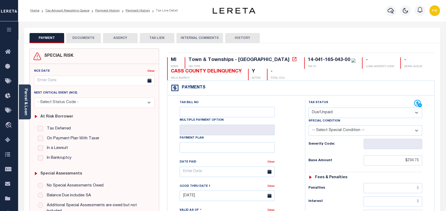
click at [75, 37] on button "DOCUMENTS" at bounding box center [83, 38] width 35 height 10
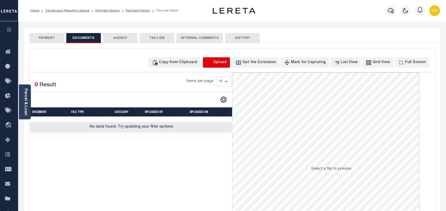
click at [212, 62] on icon "button" at bounding box center [209, 63] width 6 height 6
select select "POP"
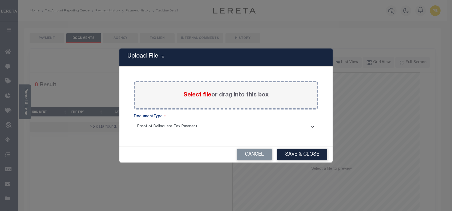
click at [196, 96] on span "Select file" at bounding box center [197, 95] width 28 height 6
click at [0, 0] on input "Select file or drag into this box" at bounding box center [0, 0] width 0 height 0
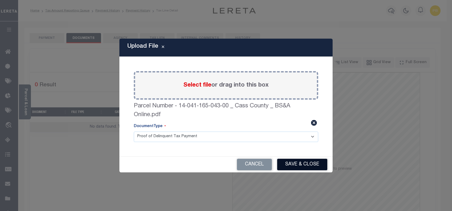
click at [316, 162] on button "Save & Close" at bounding box center [302, 164] width 50 height 11
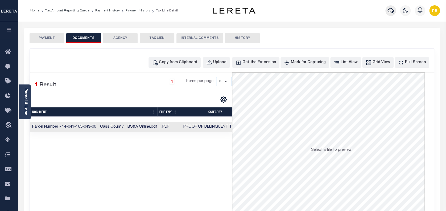
click at [392, 14] on icon "button" at bounding box center [391, 10] width 6 height 6
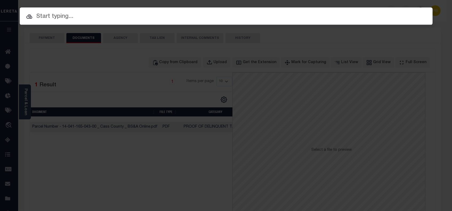
paste input "6416"
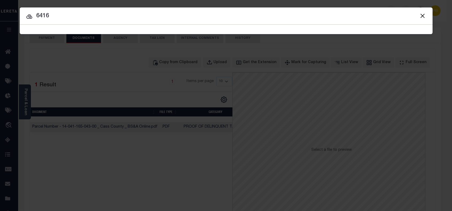
type input "6416"
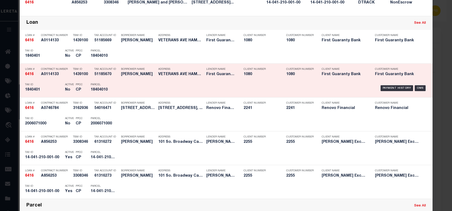
scroll to position [107, 0]
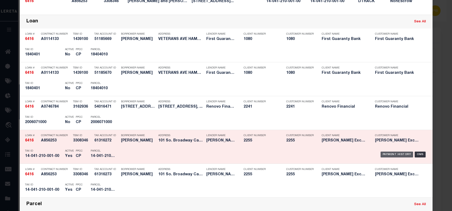
click at [390, 154] on div "Payment History" at bounding box center [396, 155] width 33 height 6
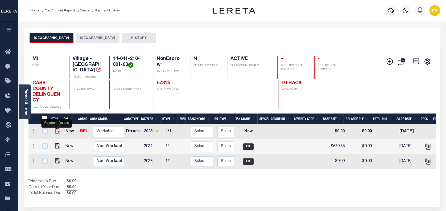
click at [56, 128] on img "" at bounding box center [57, 130] width 5 height 5
checkbox input "true"
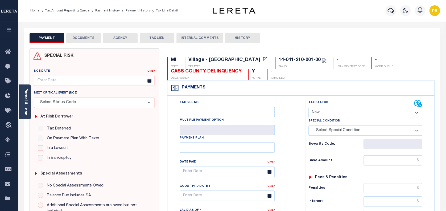
click at [340, 114] on select "- Select Status Code - Open Due/Unpaid Paid Incomplete No Tax Due Internal Refu…" at bounding box center [366, 113] width 114 height 10
select select "DUE"
click at [309, 108] on select "- Select Status Code - Open Due/Unpaid Paid Incomplete No Tax Due Internal Refu…" at bounding box center [366, 113] width 114 height 10
type input "[DATE]"
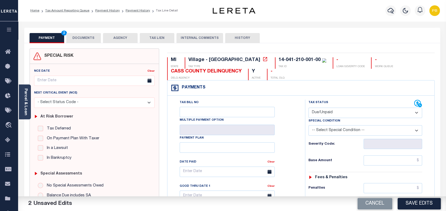
click at [131, 8] on li "Payment History" at bounding box center [135, 10] width 30 height 5
click at [99, 13] on li "Payment History" at bounding box center [104, 10] width 30 height 5
click at [99, 12] on link "Payment History" at bounding box center [107, 10] width 25 height 3
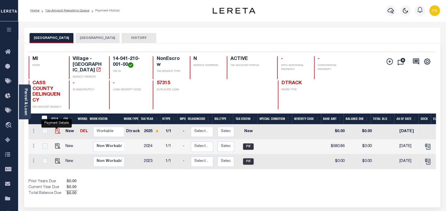
click at [56, 128] on img "" at bounding box center [57, 130] width 5 height 5
checkbox input "true"
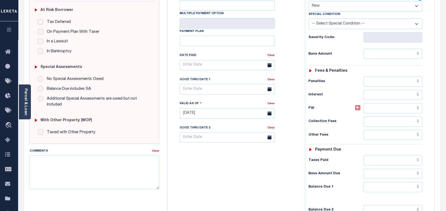
scroll to position [35, 0]
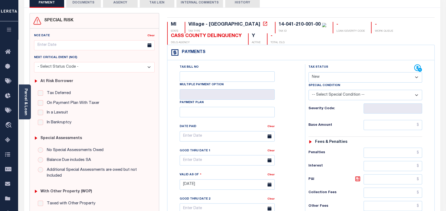
click at [338, 73] on select "- Select Status Code - Open Due/Unpaid Paid Incomplete No Tax Due Internal Refu…" at bounding box center [366, 77] width 114 height 10
select select "DUE"
click at [309, 72] on select "- Select Status Code - Open Due/Unpaid Paid Incomplete No Tax Due Internal Refu…" at bounding box center [366, 77] width 114 height 10
type input "[DATE]"
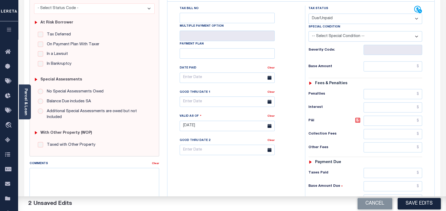
scroll to position [142, 0]
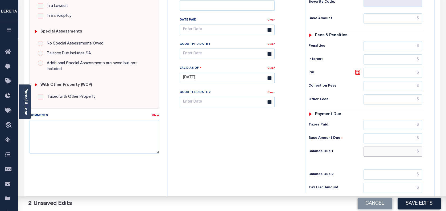
click at [395, 150] on input "text" at bounding box center [393, 151] width 59 height 10
paste input "429.73"
type input "$429.73"
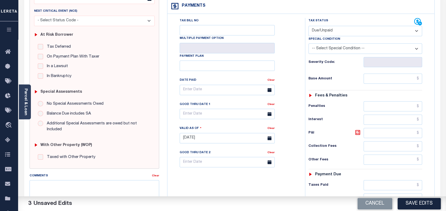
scroll to position [35, 0]
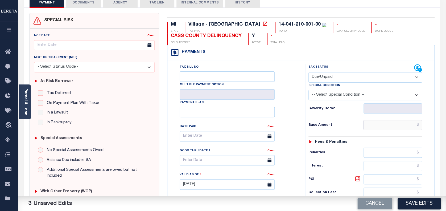
click at [391, 126] on input "text" at bounding box center [393, 125] width 59 height 10
paste input "417.22"
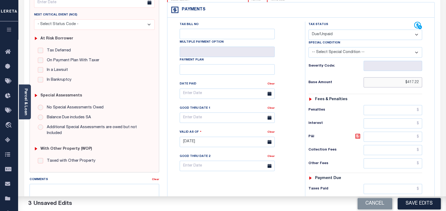
scroll to position [107, 0]
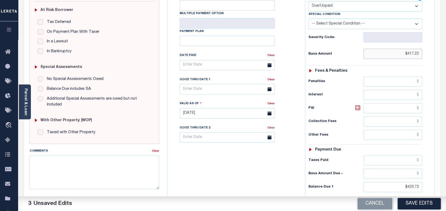
type input "$417.22"
click at [356, 110] on icon at bounding box center [358, 107] width 5 height 5
type input "$12.51"
click at [227, 96] on body "Home Tax Amount Reporting Queue Payment History Payment History Tax Line Detail" at bounding box center [223, 96] width 446 height 406
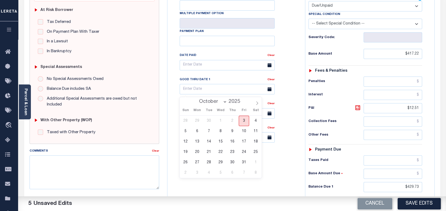
click at [246, 120] on span "3" at bounding box center [244, 121] width 10 height 10
type input "[DATE]"
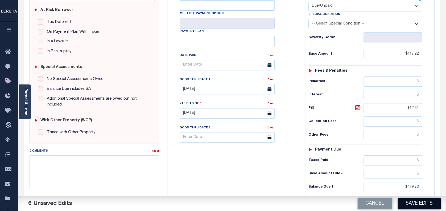
click at [426, 201] on button "Save Edits" at bounding box center [419, 203] width 43 height 11
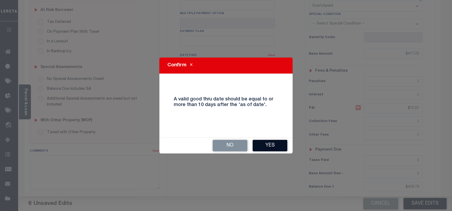
click at [268, 144] on button "Yes" at bounding box center [269, 145] width 35 height 11
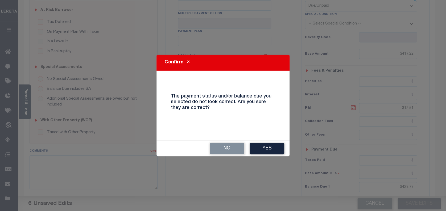
click at [272, 148] on button "Yes" at bounding box center [267, 148] width 35 height 11
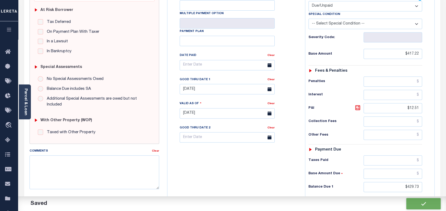
checkbox input "false"
type input "$417.22"
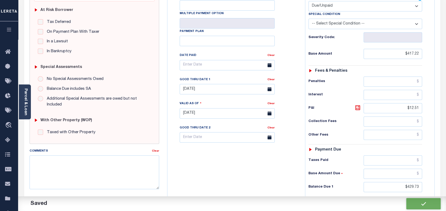
type input "$12.51"
type input "$429.73"
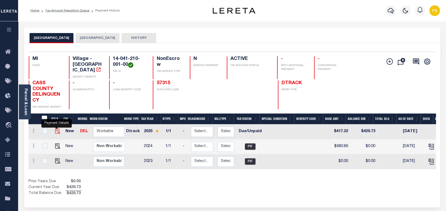
click at [55, 128] on img "" at bounding box center [57, 130] width 5 height 5
checkbox input "true"
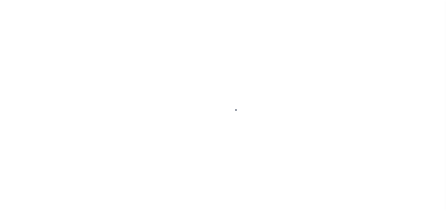
select select "DUE"
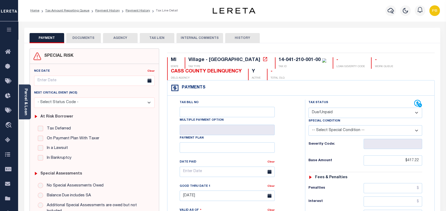
click at [81, 41] on button "DOCUMENTS" at bounding box center [83, 38] width 35 height 10
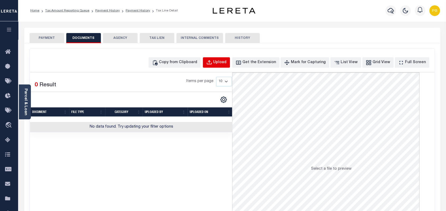
click at [227, 62] on div "Upload" at bounding box center [219, 63] width 13 height 6
select select "POP"
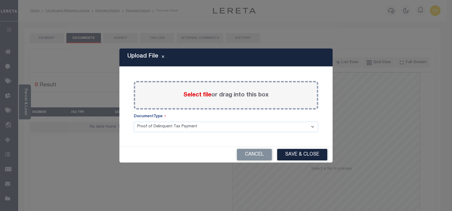
click at [191, 96] on span "Select file" at bounding box center [197, 95] width 28 height 6
click at [0, 0] on input "Select file or drag into this box" at bounding box center [0, 0] width 0 height 0
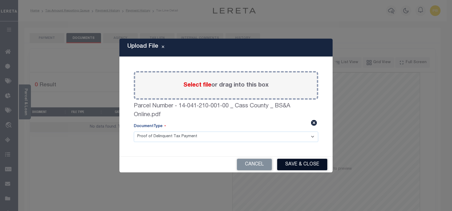
click at [311, 165] on button "Save & Close" at bounding box center [302, 164] width 50 height 11
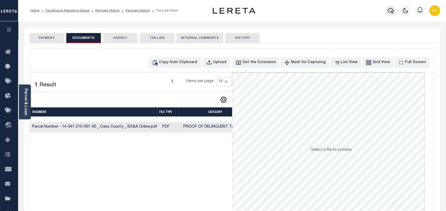
click at [392, 11] on icon "button" at bounding box center [391, 11] width 6 height 6
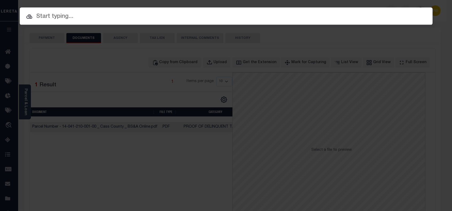
paste input "6403"
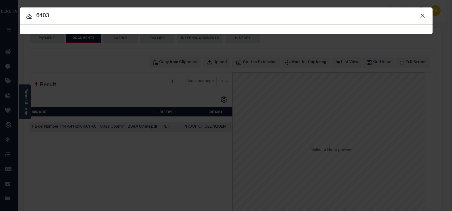
type input "6403"
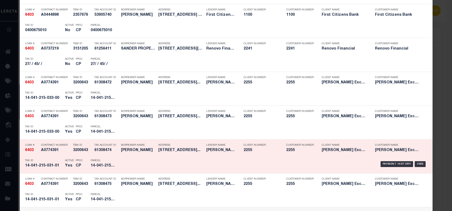
scroll to position [284, 0]
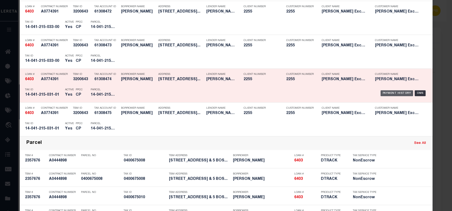
click at [388, 93] on div "Payment History" at bounding box center [396, 93] width 33 height 6
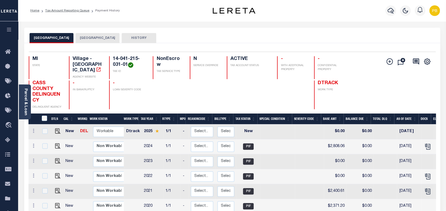
click at [90, 35] on button "LAGRANGE TOWNSHIP" at bounding box center [98, 38] width 44 height 10
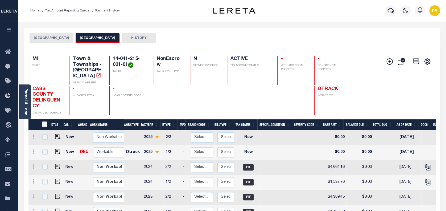
scroll to position [71, 0]
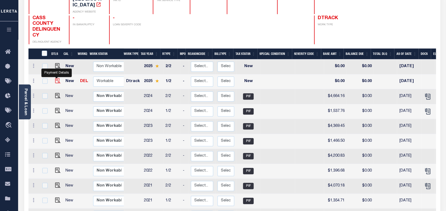
click at [57, 78] on img "" at bounding box center [57, 80] width 5 height 5
checkbox input "true"
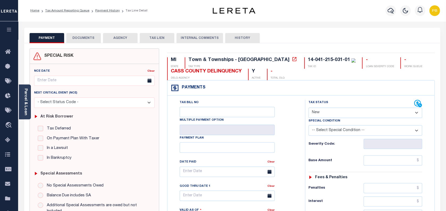
click at [341, 111] on select "- Select Status Code - Open Due/Unpaid Paid Incomplete No Tax Due Internal Refu…" at bounding box center [366, 113] width 114 height 10
select select "DUE"
click at [309, 108] on select "- Select Status Code - Open Due/Unpaid Paid Incomplete No Tax Due Internal Refu…" at bounding box center [366, 113] width 114 height 10
type input "[DATE]"
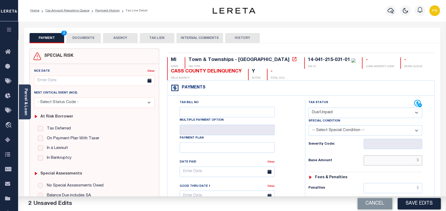
click at [396, 160] on input "text" at bounding box center [393, 160] width 59 height 10
paste input "1,563.31"
type input "$1,563.31"
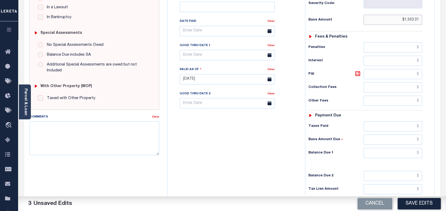
scroll to position [142, 0]
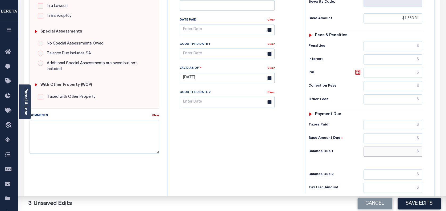
click at [394, 151] on input "text" at bounding box center [393, 151] width 59 height 10
paste input "1,610.21"
type input "$1,610.21"
click at [358, 72] on icon at bounding box center [358, 72] width 6 height 6
type input "$46.90"
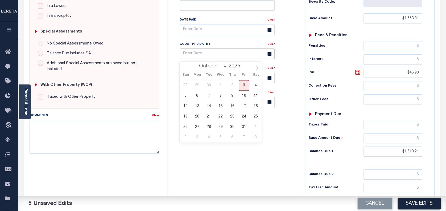
click at [231, 57] on input "text" at bounding box center [227, 53] width 95 height 10
click at [243, 86] on span "3" at bounding box center [244, 85] width 10 height 10
type input "[DATE]"
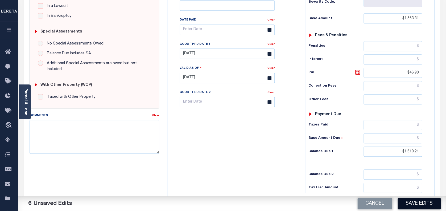
click at [424, 200] on button "Save Edits" at bounding box center [419, 203] width 43 height 11
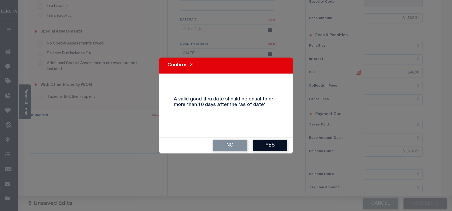
click at [274, 143] on button "Yes" at bounding box center [269, 145] width 35 height 11
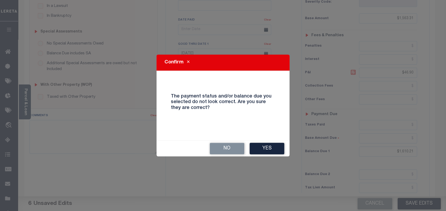
click at [274, 143] on button "Yes" at bounding box center [267, 148] width 35 height 11
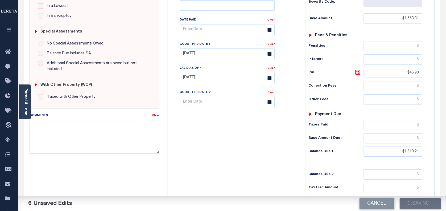
checkbox input "false"
type input "$1,563.31"
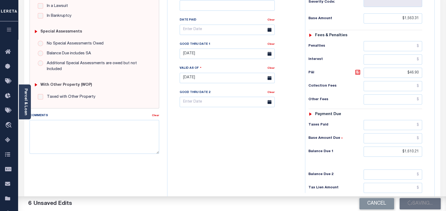
type input "$46.9"
type input "$1,610.21"
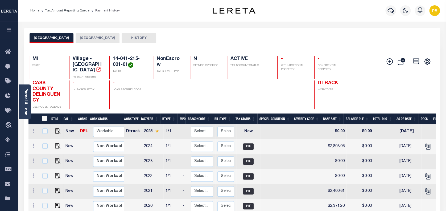
click at [97, 34] on button "[GEOGRAPHIC_DATA]" at bounding box center [98, 38] width 44 height 10
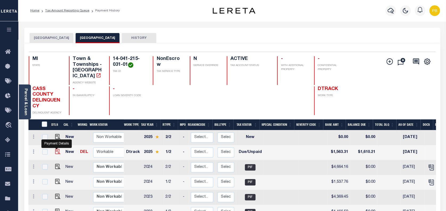
click at [57, 149] on img "" at bounding box center [57, 151] width 5 height 5
checkbox input "true"
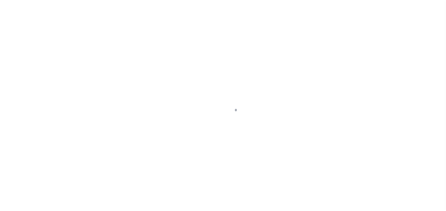
select select "DUE"
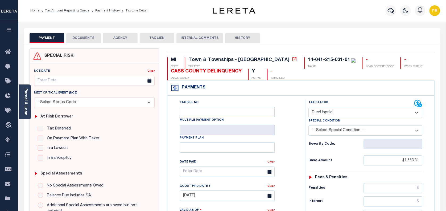
click at [87, 39] on button "DOCUMENTS" at bounding box center [83, 38] width 35 height 10
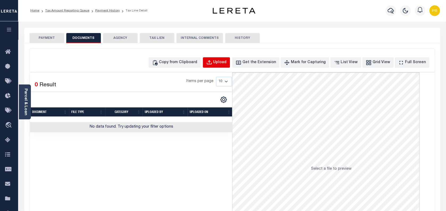
click at [227, 62] on div "Upload" at bounding box center [219, 63] width 13 height 6
select select "POP"
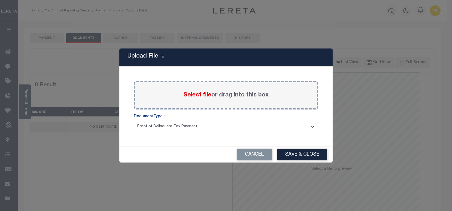
click at [198, 93] on span "Select file" at bounding box center [197, 95] width 28 height 6
click at [0, 0] on input "Select file or drag into this box" at bounding box center [0, 0] width 0 height 0
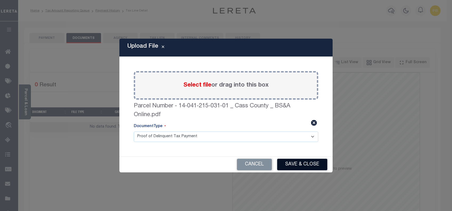
click at [309, 162] on button "Save & Close" at bounding box center [302, 164] width 50 height 11
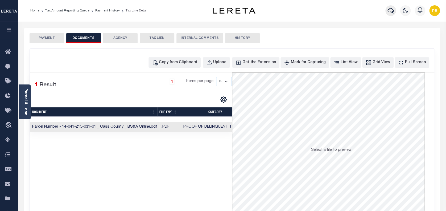
click at [388, 11] on icon "button" at bounding box center [391, 10] width 6 height 6
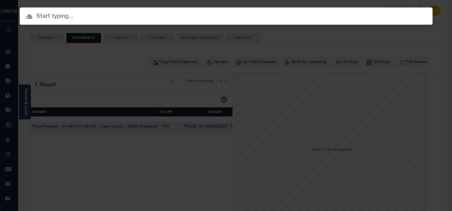
paste input "6403"
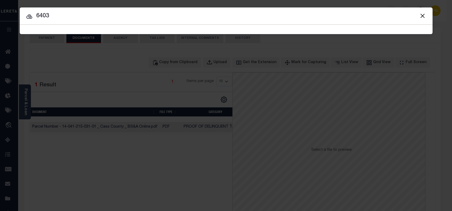
type input "6403"
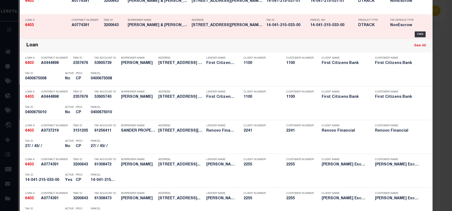
scroll to position [142, 0]
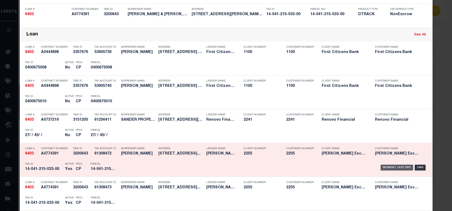
click at [387, 168] on div "Payment History" at bounding box center [396, 168] width 33 height 6
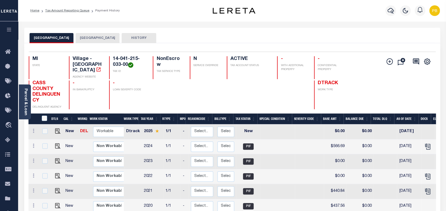
click at [96, 39] on button "[GEOGRAPHIC_DATA]" at bounding box center [98, 38] width 44 height 10
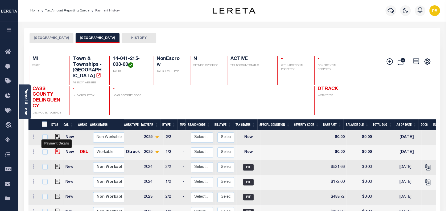
click at [55, 149] on img "" at bounding box center [57, 151] width 5 height 5
checkbox input "true"
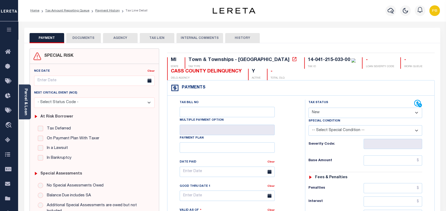
click at [358, 111] on select "- Select Status Code - Open Due/Unpaid Paid Incomplete No Tax Due Internal Refu…" at bounding box center [366, 113] width 114 height 10
select select "DUE"
click at [309, 108] on select "- Select Status Code - Open Due/Unpaid Paid Incomplete No Tax Due Internal Refu…" at bounding box center [366, 113] width 114 height 10
type input "[DATE]"
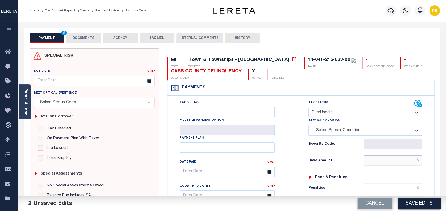
click at [401, 163] on input "text" at bounding box center [393, 160] width 59 height 10
paste input "174.86"
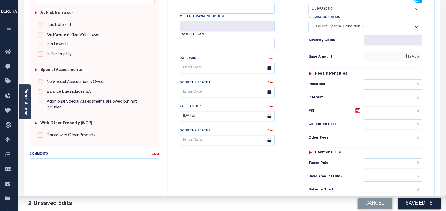
scroll to position [107, 0]
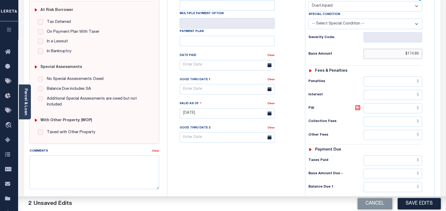
type input "$174.86"
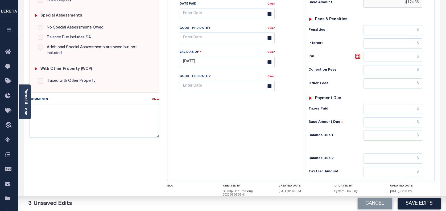
scroll to position [177, 0]
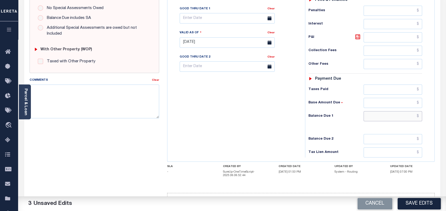
click at [382, 117] on input "text" at bounding box center [393, 116] width 59 height 10
paste input "180.10"
type input "$180.10"
click at [356, 38] on icon at bounding box center [358, 37] width 6 height 6
type input "$5.24"
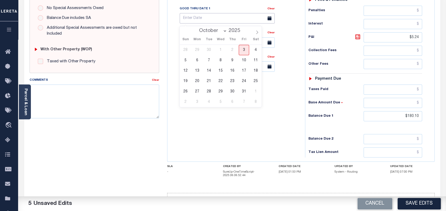
click at [213, 23] on input "text" at bounding box center [227, 18] width 95 height 10
click at [247, 50] on span "3" at bounding box center [244, 50] width 10 height 10
type input "[DATE]"
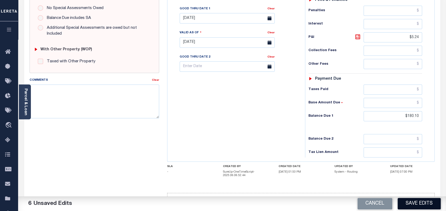
click at [433, 202] on button "Save Edits" at bounding box center [419, 203] width 43 height 11
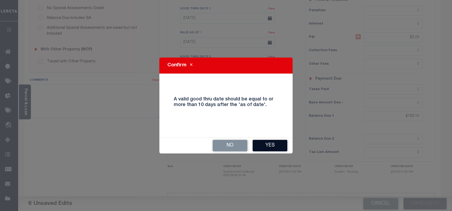
click at [282, 144] on button "Yes" at bounding box center [269, 145] width 35 height 11
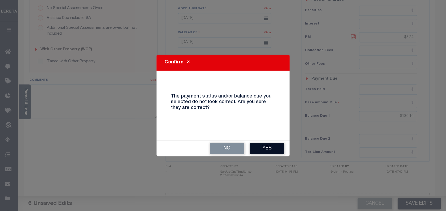
click at [282, 149] on button "Yes" at bounding box center [267, 148] width 35 height 11
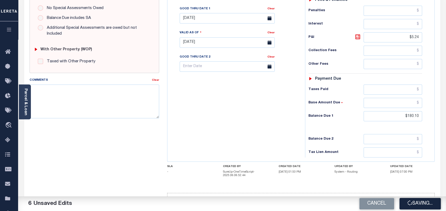
checkbox input "false"
type input "$174.86"
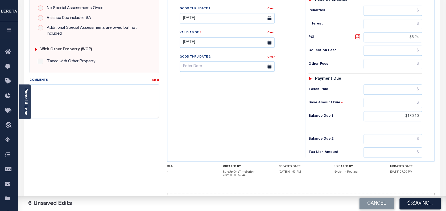
type input "$5.24"
type input "$180.1"
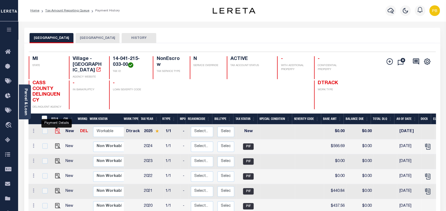
click at [55, 128] on img "" at bounding box center [57, 130] width 5 height 5
checkbox input "true"
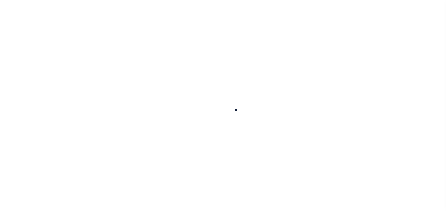
checkbox input "false"
type input "[DATE]"
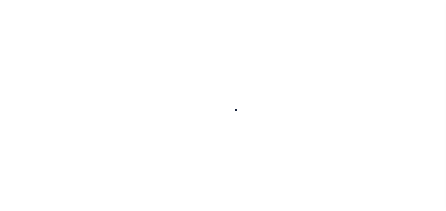
select select "NW2"
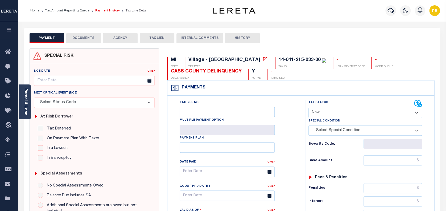
click at [98, 12] on link "Payment History" at bounding box center [107, 10] width 25 height 3
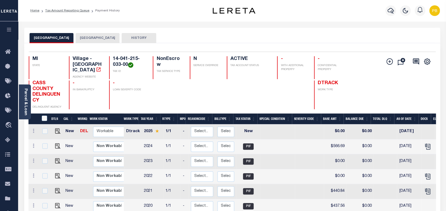
click at [95, 38] on button "LAGRANGE TOWNSHIP" at bounding box center [98, 38] width 44 height 10
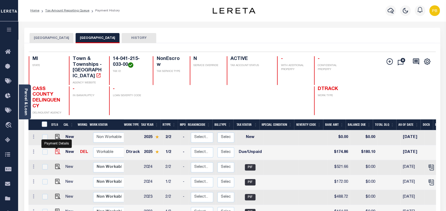
click at [56, 149] on img "" at bounding box center [57, 151] width 5 height 5
checkbox input "true"
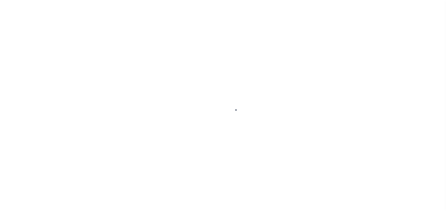
select select "DUE"
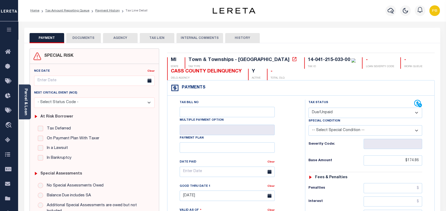
click at [80, 41] on button "DOCUMENTS" at bounding box center [83, 38] width 35 height 10
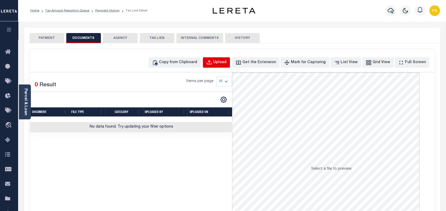
click at [227, 63] on div "Upload" at bounding box center [219, 63] width 13 height 6
select select "POP"
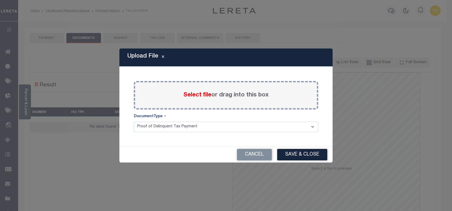
click at [191, 95] on span "Select file" at bounding box center [197, 95] width 28 height 6
click at [0, 0] on input "Select file or drag into this box" at bounding box center [0, 0] width 0 height 0
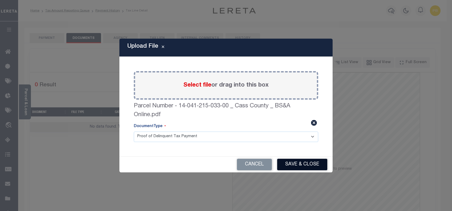
click at [298, 164] on button "Save & Close" at bounding box center [302, 164] width 50 height 11
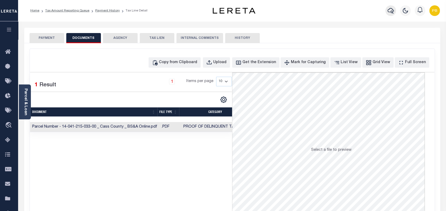
click at [393, 9] on icon "button" at bounding box center [391, 10] width 6 height 6
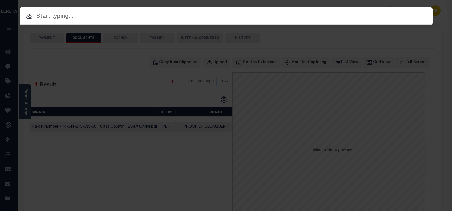
paste input "22105139"
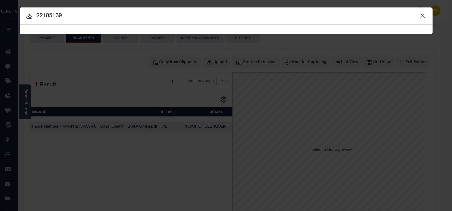
type input "22105139"
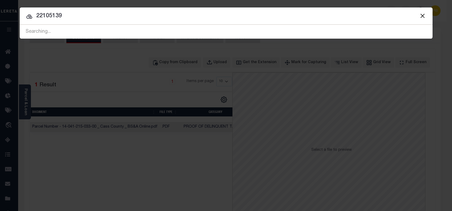
click at [317, 23] on div at bounding box center [226, 15] width 413 height 17
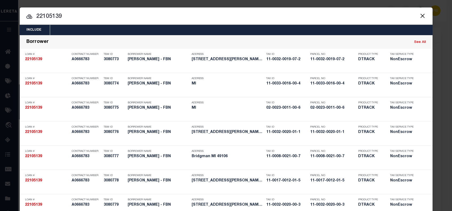
click at [323, 8] on div at bounding box center [226, 15] width 413 height 17
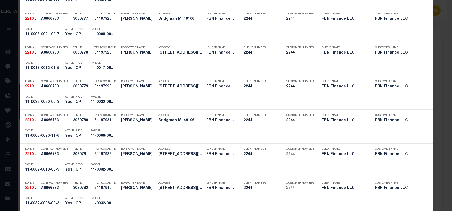
scroll to position [656, 0]
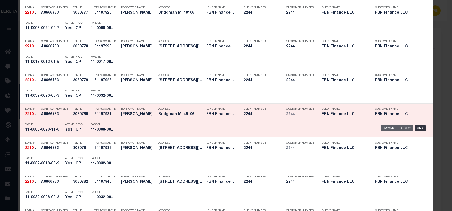
click at [391, 128] on div "Payment History" at bounding box center [396, 128] width 33 height 6
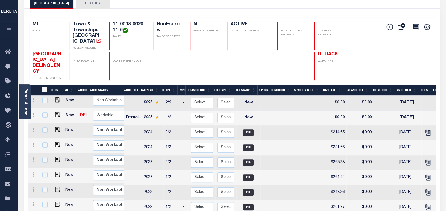
scroll to position [35, 0]
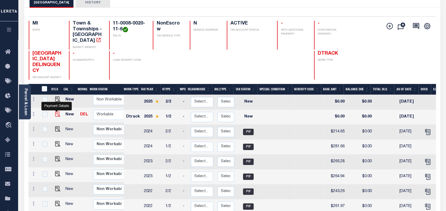
click at [58, 111] on img "" at bounding box center [57, 113] width 5 height 5
checkbox input "true"
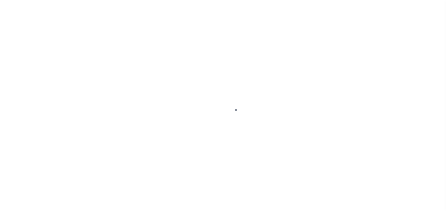
select select "NW2"
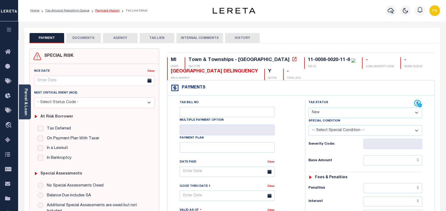
click at [107, 9] on link "Payment History" at bounding box center [107, 10] width 25 height 3
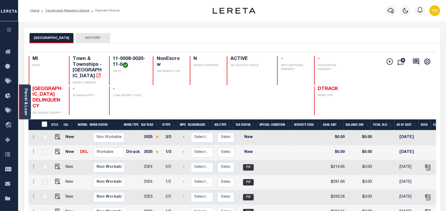
click at [27, 103] on link "Parcel & Loan" at bounding box center [26, 101] width 4 height 27
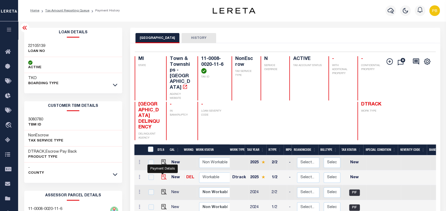
click at [161, 174] on img "" at bounding box center [163, 176] width 5 height 5
checkbox input "true"
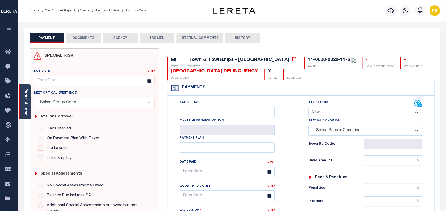
click at [29, 108] on div "Parcel & Loan" at bounding box center [25, 101] width 12 height 35
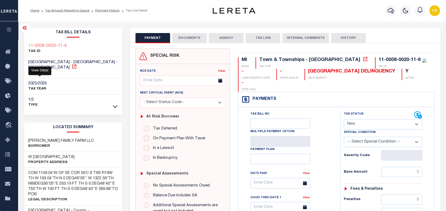
click at [72, 67] on icon at bounding box center [74, 66] width 5 height 5
click at [377, 119] on select "- Select Status Code - Open Due/Unpaid Paid Incomplete No Tax Due Internal Refu…" at bounding box center [383, 124] width 79 height 10
select select "INC"
click at [344, 119] on select "- Select Status Code - Open Due/Unpaid Paid Incomplete No Tax Due Internal Refu…" at bounding box center [383, 124] width 79 height 10
type input "[DATE]"
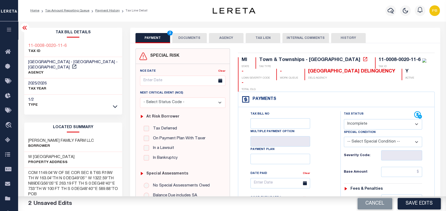
click at [367, 119] on select "- Select Status Code - Open Due/Unpaid Paid Incomplete No Tax Due Internal Refu…" at bounding box center [383, 124] width 79 height 10
select select "PYD"
click at [344, 119] on select "- Select Status Code - Open Due/Unpaid Paid Incomplete No Tax Due Internal Refu…" at bounding box center [383, 124] width 79 height 10
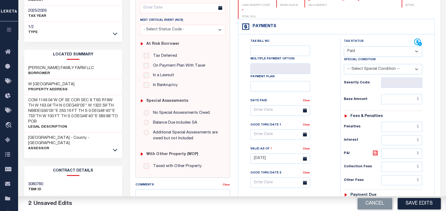
scroll to position [107, 0]
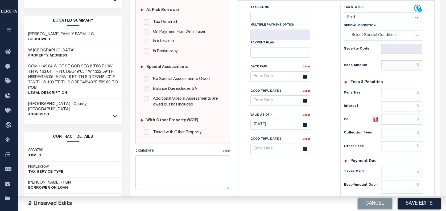
click at [407, 60] on input "text" at bounding box center [401, 65] width 41 height 10
paste input "290.38"
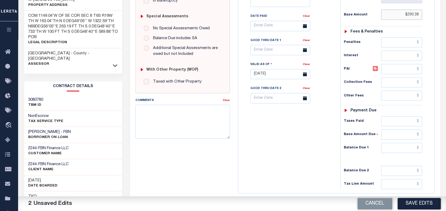
scroll to position [177, 0]
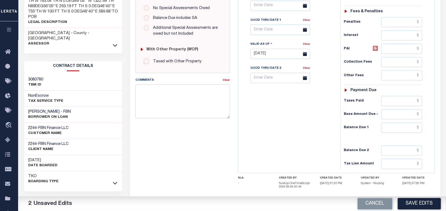
type input "$290.38"
click at [401, 123] on input "text" at bounding box center [401, 128] width 41 height 10
paste input "290.38"
type input "$"
click at [405, 96] on input "text" at bounding box center [401, 101] width 41 height 10
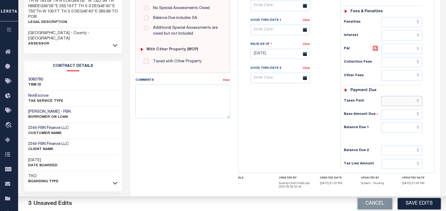
paste input "290.38"
type input "$290.38"
click at [412, 123] on input "text" at bounding box center [401, 128] width 41 height 10
type input "$0.00"
click at [415, 205] on button "Save Edits" at bounding box center [419, 203] width 43 height 11
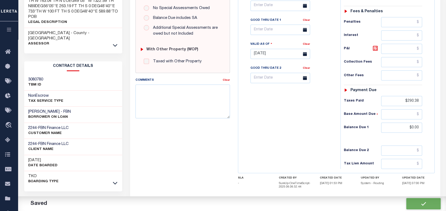
checkbox input "false"
type input "$290.38"
type input "$0"
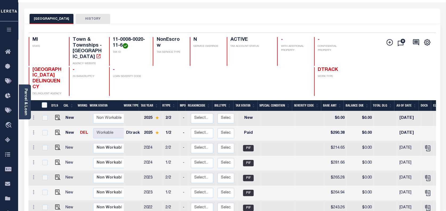
scroll to position [35, 0]
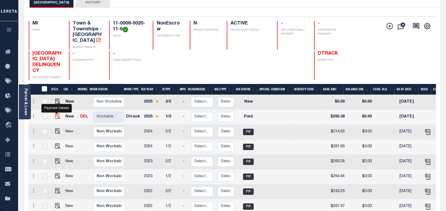
click at [55, 113] on img "" at bounding box center [57, 115] width 5 height 5
checkbox input "true"
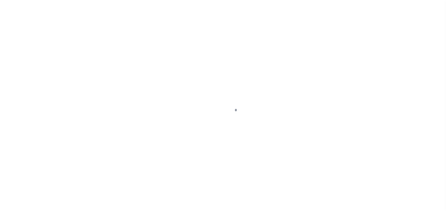
select select "PYD"
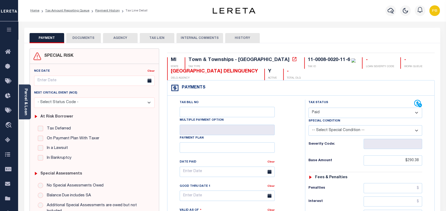
click at [85, 40] on button "DOCUMENTS" at bounding box center [83, 38] width 35 height 10
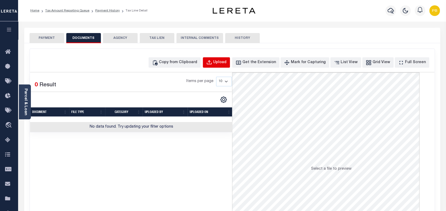
click at [224, 65] on div "Upload" at bounding box center [219, 63] width 13 height 6
select select "POP"
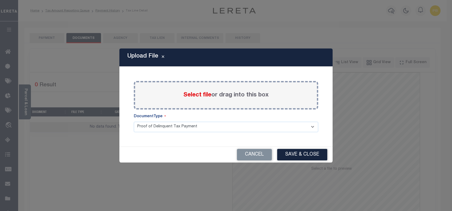
click at [192, 96] on span "Select file" at bounding box center [197, 95] width 28 height 6
click at [0, 0] on input "Select file or drag into this box" at bounding box center [0, 0] width 0 height 0
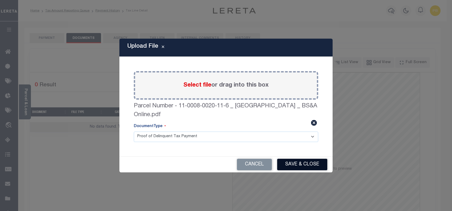
click at [300, 163] on button "Save & Close" at bounding box center [302, 164] width 50 height 11
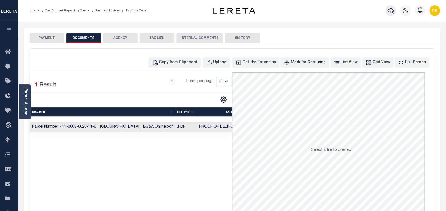
click at [389, 11] on icon "button" at bounding box center [391, 10] width 6 height 6
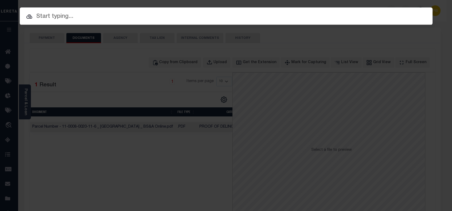
paste input "22105139"
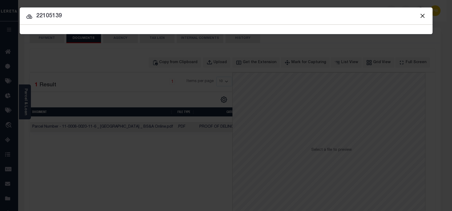
type input "22105139"
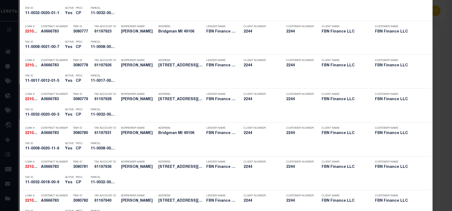
scroll to position [639, 0]
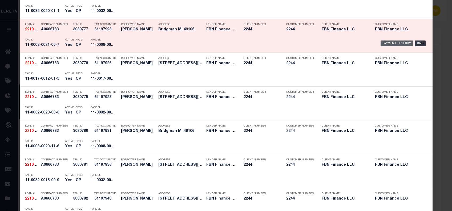
click at [391, 43] on div "Payment History" at bounding box center [396, 43] width 33 height 6
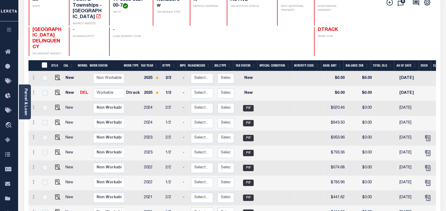
scroll to position [71, 0]
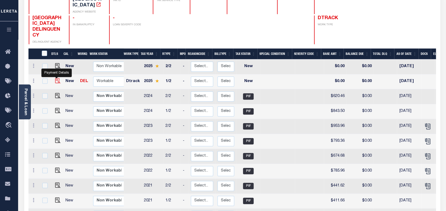
click at [55, 78] on img "" at bounding box center [57, 80] width 5 height 5
checkbox input "true"
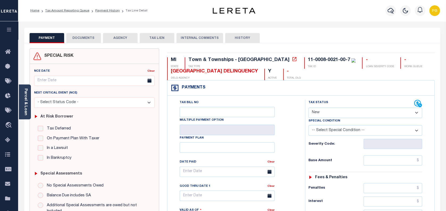
click at [342, 115] on select "- Select Status Code - Open Due/Unpaid Paid Incomplete No Tax Due Internal Refu…" at bounding box center [366, 113] width 114 height 10
select select "PYD"
click at [309, 108] on select "- Select Status Code - Open Due/Unpaid Paid Incomplete No Tax Due Internal Refu…" at bounding box center [366, 113] width 114 height 10
type input "[DATE]"
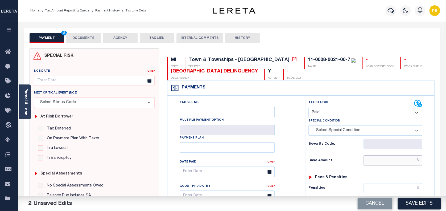
click at [384, 165] on input "text" at bounding box center [393, 160] width 59 height 10
click at [385, 163] on input "text" at bounding box center [393, 160] width 59 height 10
paste input "869.63"
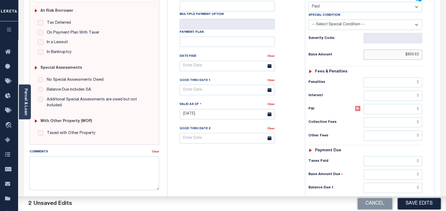
scroll to position [107, 0]
type input "$869.63"
click at [393, 187] on input "text" at bounding box center [393, 187] width 59 height 10
click at [390, 159] on input "text" at bounding box center [393, 160] width 59 height 10
paste input "869.63"
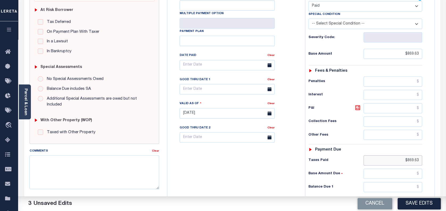
type input "$869.63"
click at [401, 187] on input "text" at bounding box center [393, 187] width 59 height 10
type input "$0.00"
click at [424, 205] on button "Save Edits" at bounding box center [419, 203] width 43 height 11
checkbox input "false"
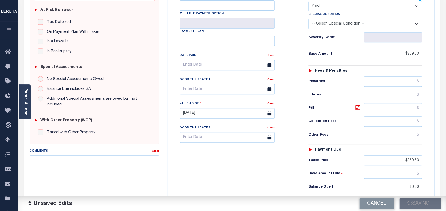
type input "$869.63"
type input "$0"
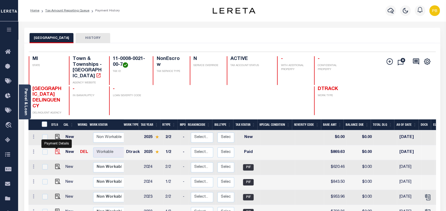
click at [57, 149] on img "" at bounding box center [57, 151] width 5 height 5
checkbox input "true"
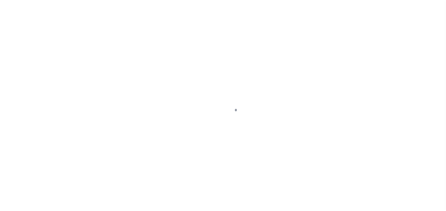
select select "PYD"
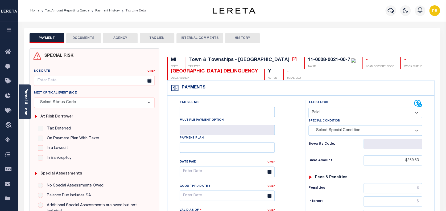
click at [77, 42] on button "DOCUMENTS" at bounding box center [83, 38] width 35 height 10
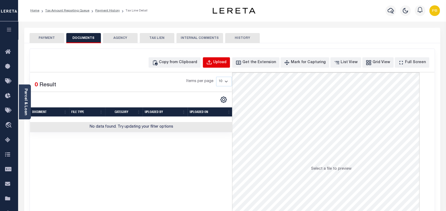
click at [227, 63] on div "Upload" at bounding box center [219, 63] width 13 height 6
select select "POP"
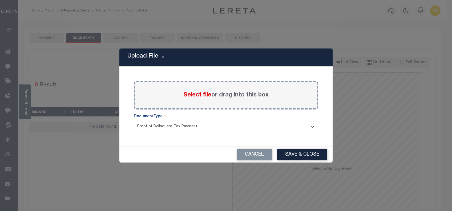
click at [203, 95] on span "Select file" at bounding box center [197, 95] width 28 height 6
click at [0, 0] on input "Select file or drag into this box" at bounding box center [0, 0] width 0 height 0
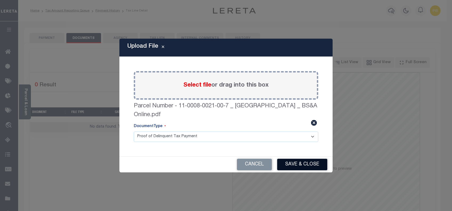
click at [304, 162] on button "Save & Close" at bounding box center [302, 164] width 50 height 11
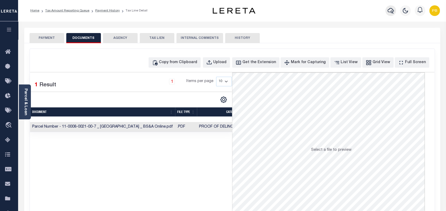
click at [388, 11] on button "button" at bounding box center [391, 10] width 11 height 11
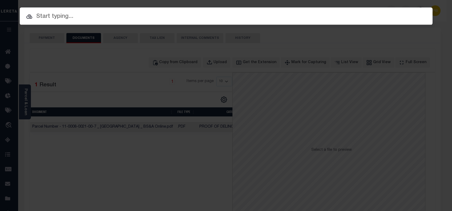
paste input "22105139"
type input "22105139"
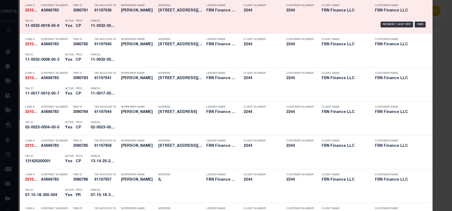
scroll to position [800, 0]
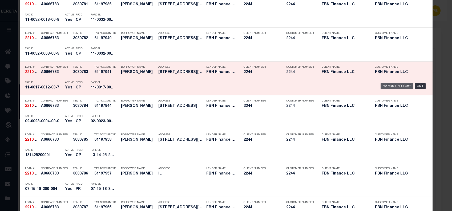
click at [397, 86] on div "Payment History" at bounding box center [396, 86] width 33 height 6
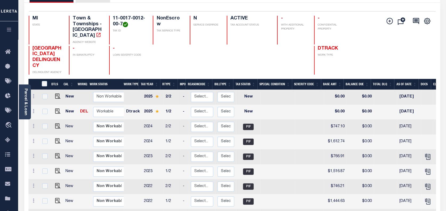
scroll to position [71, 0]
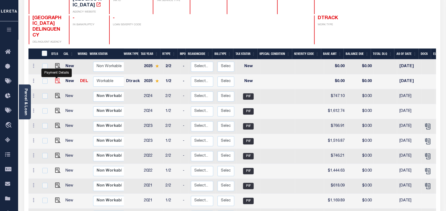
click at [58, 78] on img "" at bounding box center [57, 80] width 5 height 5
checkbox input "true"
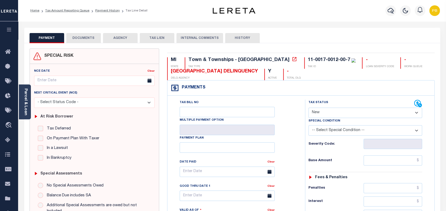
click at [340, 113] on select "- Select Status Code - Open Due/Unpaid Paid Incomplete No Tax Due Internal Refu…" at bounding box center [366, 113] width 114 height 10
select select "PYD"
click at [309, 108] on select "- Select Status Code - Open Due/Unpaid Paid Incomplete No Tax Due Internal Refu…" at bounding box center [366, 113] width 114 height 10
type input "[DATE]"
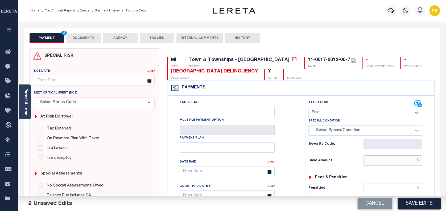
click at [388, 160] on input "text" at bounding box center [393, 160] width 59 height 10
paste input "1,662.71"
type input "$1,662.71"
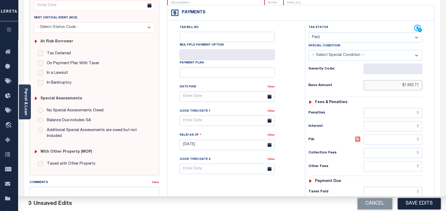
scroll to position [107, 0]
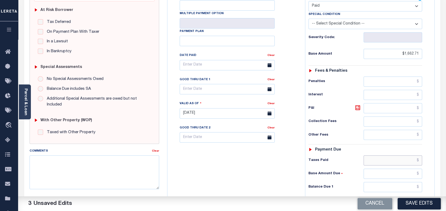
click at [397, 162] on input "text" at bounding box center [393, 160] width 59 height 10
paste input "1,662.71"
type input "$1,662.71"
click at [405, 186] on input "text" at bounding box center [393, 187] width 59 height 10
type input "$0.00"
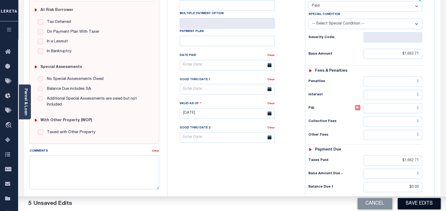
click at [414, 203] on button "Save Edits" at bounding box center [419, 203] width 43 height 11
checkbox input "false"
type input "$1,662.71"
type input "$0"
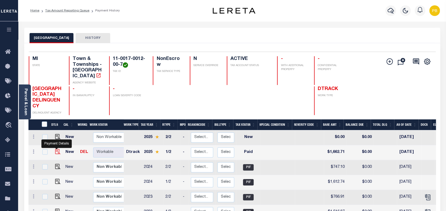
click at [56, 149] on img "" at bounding box center [57, 151] width 5 height 5
checkbox input "true"
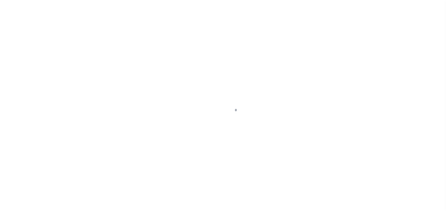
select select "PYD"
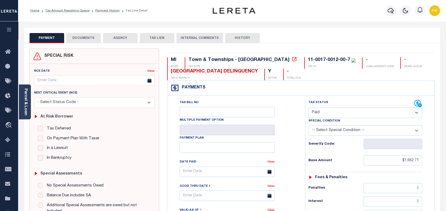
click at [87, 40] on button "DOCUMENTS" at bounding box center [83, 38] width 35 height 10
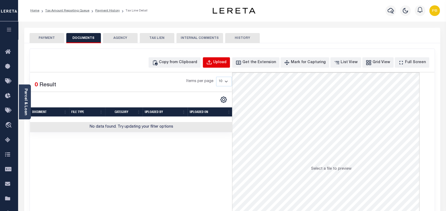
click at [230, 64] on button "Upload" at bounding box center [216, 62] width 27 height 10
select select "POP"
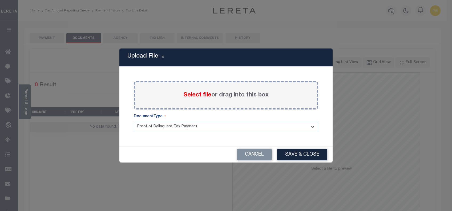
click at [198, 94] on span "Select file" at bounding box center [197, 95] width 28 height 6
click at [0, 0] on input "Select file or drag into this box" at bounding box center [0, 0] width 0 height 0
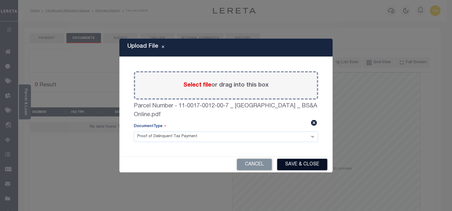
click at [301, 165] on button "Save & Close" at bounding box center [302, 164] width 50 height 11
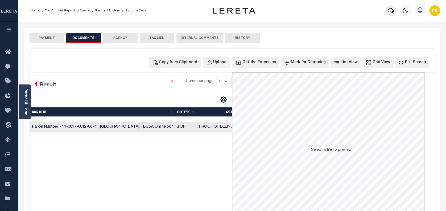
click at [389, 9] on icon "button" at bounding box center [391, 10] width 6 height 6
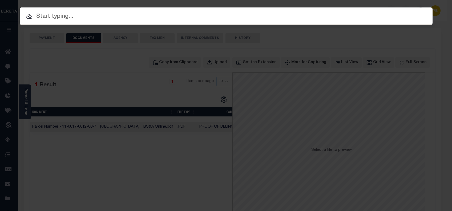
paste input "22105139"
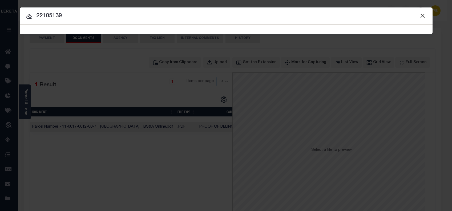
type input "22105139"
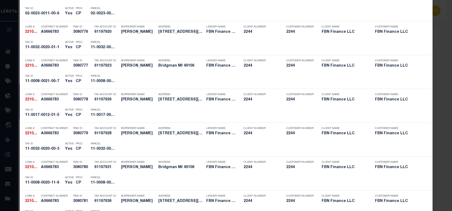
scroll to position [603, 0]
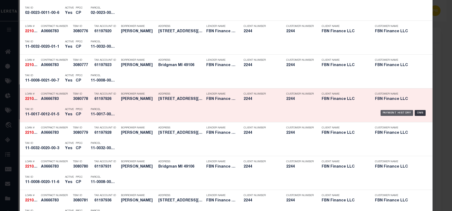
click at [397, 112] on div "Payment History" at bounding box center [396, 113] width 33 height 6
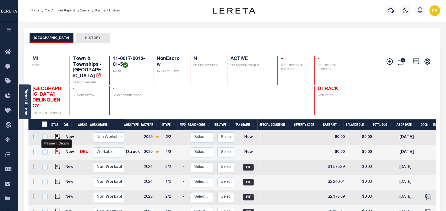
click at [56, 149] on img "" at bounding box center [57, 151] width 5 height 5
checkbox input "true"
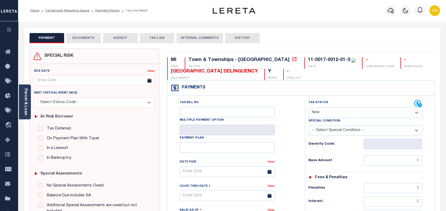
drag, startPoint x: 359, startPoint y: 112, endPoint x: 354, endPoint y: 117, distance: 7.2
click at [359, 112] on select "- Select Status Code - Open Due/Unpaid Paid Incomplete No Tax Due Internal Refu…" at bounding box center [366, 113] width 114 height 10
select select "PYD"
click at [309, 108] on select "- Select Status Code - Open Due/Unpaid Paid Incomplete No Tax Due Internal Refu…" at bounding box center [366, 113] width 114 height 10
type input "[DATE]"
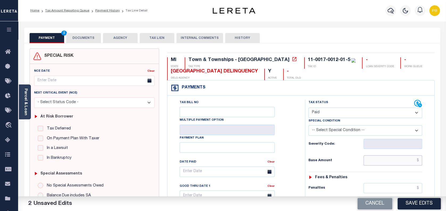
click at [398, 162] on input "text" at bounding box center [393, 160] width 59 height 10
paste input "2,310.10"
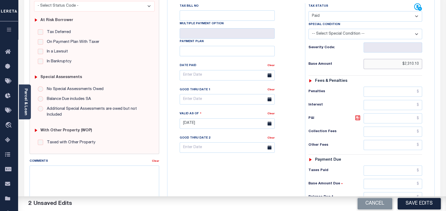
scroll to position [142, 0]
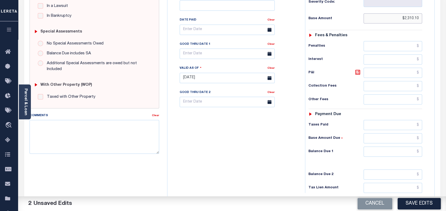
type input "$2,310.10"
click at [381, 151] on input "text" at bounding box center [393, 151] width 59 height 10
type input "$0.00"
click at [421, 204] on button "Save Edits" at bounding box center [419, 203] width 43 height 11
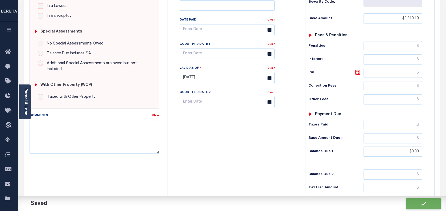
checkbox input "false"
type input "$2,310.1"
type input "$0"
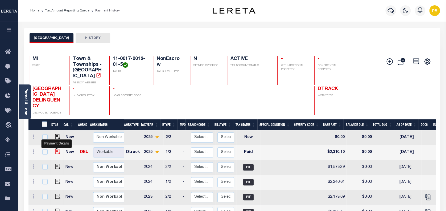
click at [56, 149] on img "" at bounding box center [57, 151] width 5 height 5
checkbox input "true"
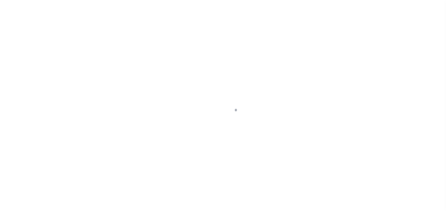
select select "PYD"
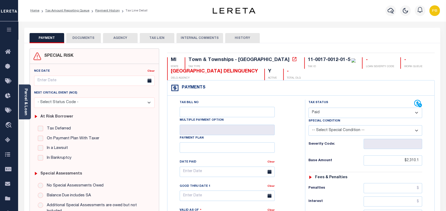
click at [92, 37] on button "DOCUMENTS" at bounding box center [83, 38] width 35 height 10
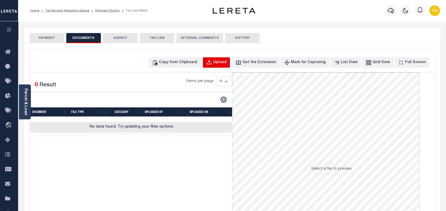
click at [223, 64] on button "Upload" at bounding box center [216, 62] width 27 height 10
select select "POP"
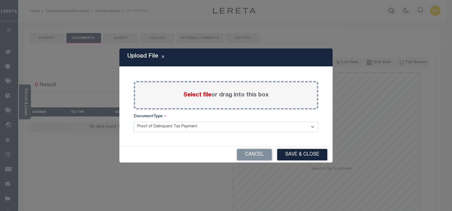
click at [203, 94] on span "Select file" at bounding box center [197, 95] width 28 height 6
click at [0, 0] on input "Select file or drag into this box" at bounding box center [0, 0] width 0 height 0
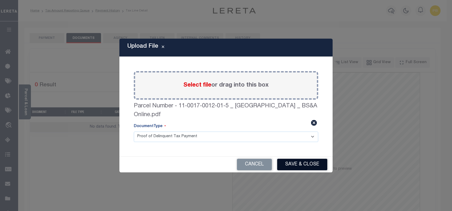
click at [308, 166] on button "Save & Close" at bounding box center [302, 164] width 50 height 11
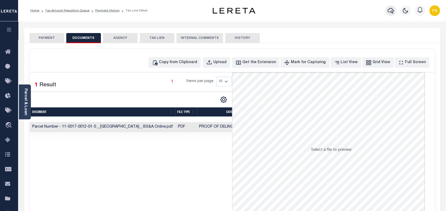
click at [391, 11] on icon "button" at bounding box center [391, 11] width 6 height 6
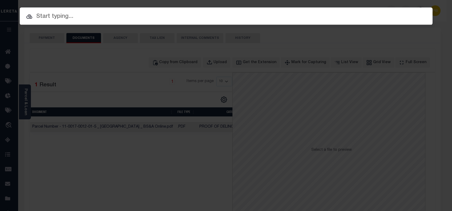
paste input "22105139"
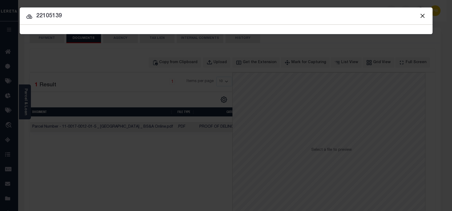
type input "22105139"
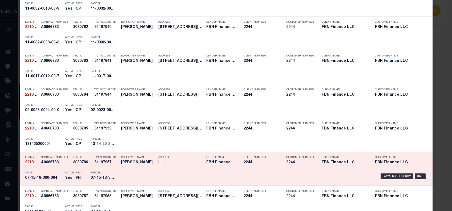
scroll to position [775, 0]
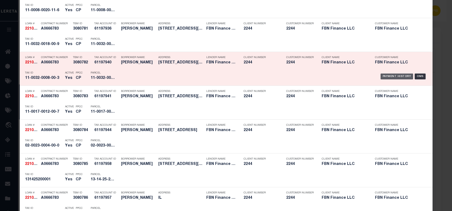
click at [390, 75] on div "Payment History" at bounding box center [396, 77] width 33 height 6
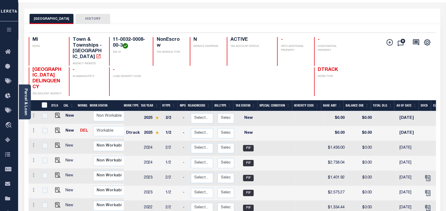
scroll to position [35, 0]
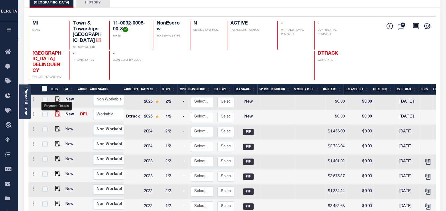
click at [56, 111] on img "" at bounding box center [57, 113] width 5 height 5
checkbox input "true"
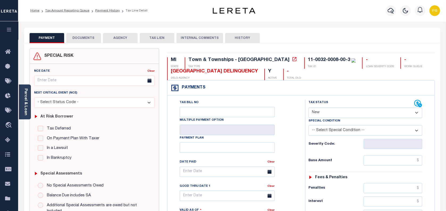
click at [319, 111] on select "- Select Status Code - Open Due/Unpaid Paid Incomplete No Tax Due Internal Refu…" at bounding box center [366, 113] width 114 height 10
select select "DUE"
click at [309, 108] on select "- Select Status Code - Open Due/Unpaid Paid Incomplete No Tax Due Internal Refu…" at bounding box center [366, 113] width 114 height 10
type input "[DATE]"
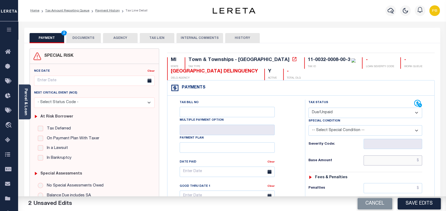
click at [388, 160] on input "text" at bounding box center [393, 160] width 59 height 10
paste input "2,822.91"
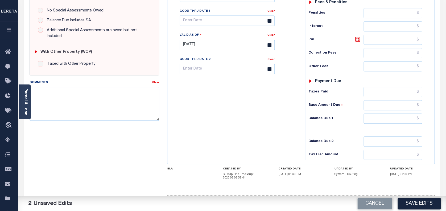
scroll to position [177, 0]
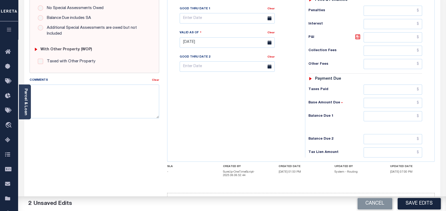
type input "$2,822.91"
click at [391, 89] on input "text" at bounding box center [393, 89] width 59 height 10
paste input "2,822.91"
type input "$2,822.91"
click at [403, 115] on input "text" at bounding box center [393, 116] width 59 height 10
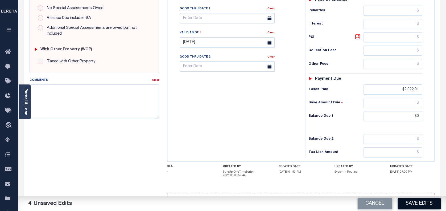
type input "$0.00"
click at [417, 202] on button "Save Edits" at bounding box center [419, 203] width 43 height 11
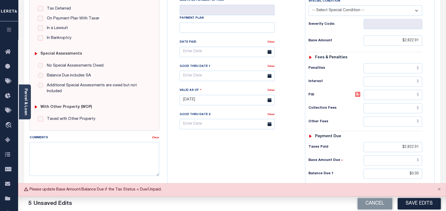
scroll to position [107, 0]
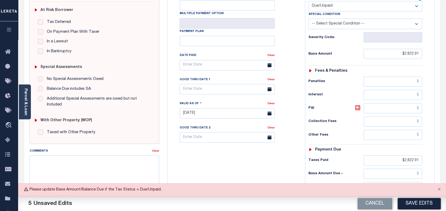
click at [333, 6] on select "- Select Status Code - Open Due/Unpaid Paid Incomplete No Tax Due Internal Refu…" at bounding box center [366, 6] width 114 height 10
select select "PYD"
click at [309, 1] on select "- Select Status Code - Open Due/Unpaid Paid Incomplete No Tax Due Internal Refu…" at bounding box center [366, 6] width 114 height 10
click at [424, 202] on button "Save Edits" at bounding box center [419, 203] width 43 height 11
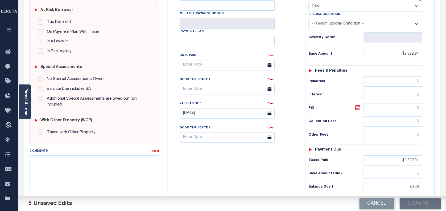
checkbox input "false"
type input "$2,822.91"
type input "$0"
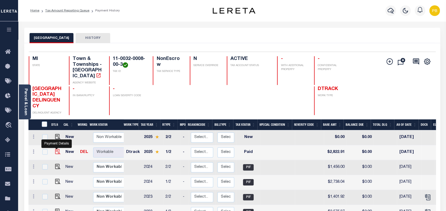
click at [58, 149] on img "" at bounding box center [57, 151] width 5 height 5
checkbox input "true"
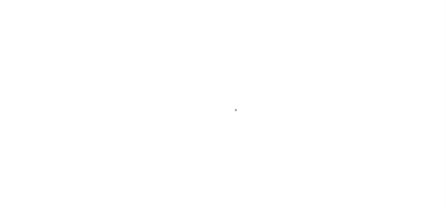
select select "PYD"
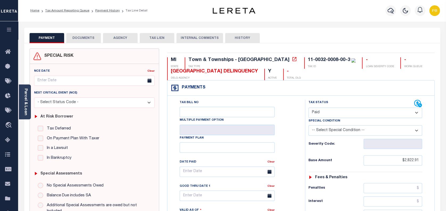
click at [87, 39] on button "DOCUMENTS" at bounding box center [83, 38] width 35 height 10
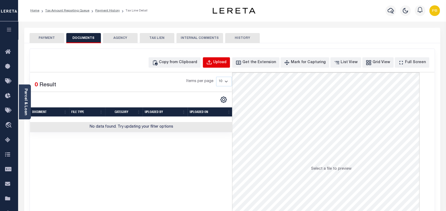
click at [227, 64] on div "Upload" at bounding box center [219, 63] width 13 height 6
select select "POP"
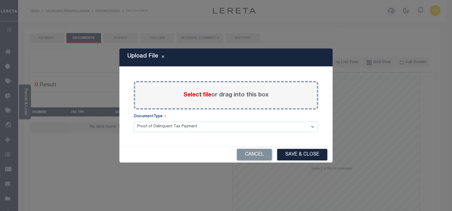
click at [199, 96] on span "Select file" at bounding box center [197, 95] width 28 height 6
click at [0, 0] on input "Select file or drag into this box" at bounding box center [0, 0] width 0 height 0
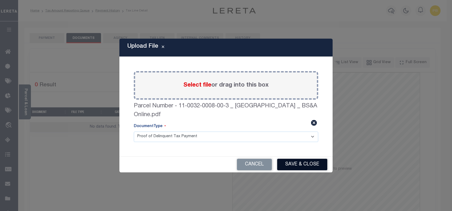
click at [292, 166] on button "Save & Close" at bounding box center [302, 164] width 50 height 11
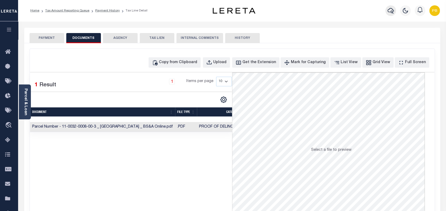
click at [389, 13] on icon "button" at bounding box center [391, 10] width 6 height 6
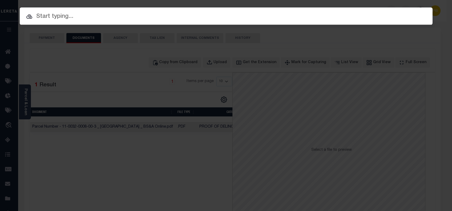
paste input "22105139"
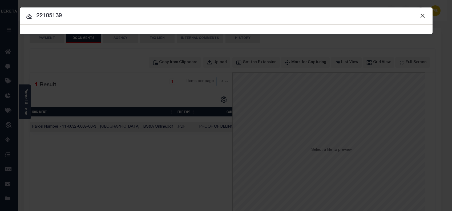
type input "22105139"
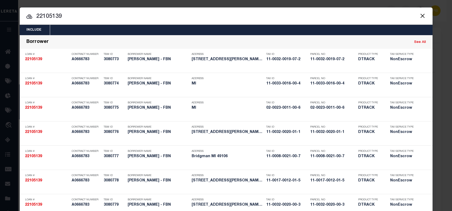
click at [283, 14] on input "22105139" at bounding box center [226, 16] width 413 height 9
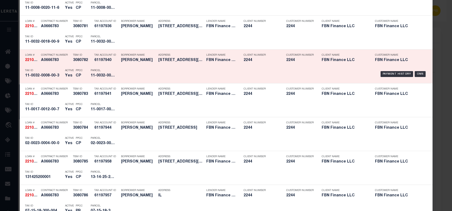
scroll to position [786, 0]
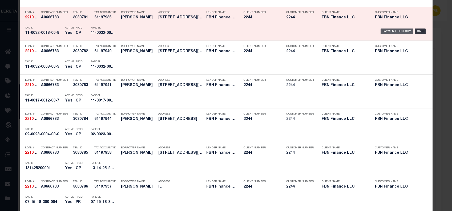
click at [391, 29] on div "Payment History" at bounding box center [396, 31] width 33 height 6
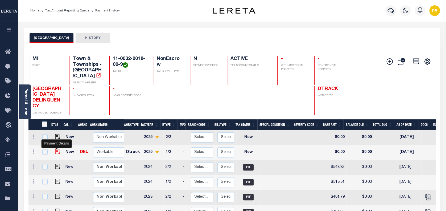
click at [56, 149] on img "" at bounding box center [57, 151] width 5 height 5
checkbox input "true"
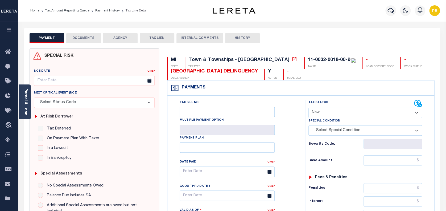
click at [333, 113] on select "- Select Status Code - Open Due/Unpaid Paid Incomplete No Tax Due Internal Refu…" at bounding box center [366, 113] width 114 height 10
select select "PYD"
click at [309, 108] on select "- Select Status Code - Open Due/Unpaid Paid Incomplete No Tax Due Internal Refu…" at bounding box center [366, 113] width 114 height 10
type input "[DATE]"
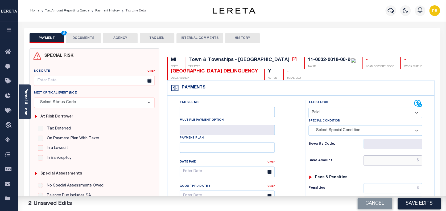
click at [384, 159] on input "text" at bounding box center [393, 160] width 59 height 10
paste input "531.51"
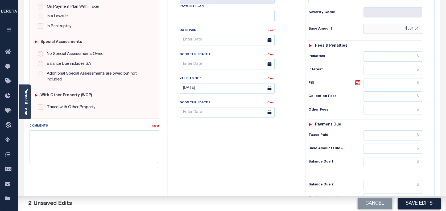
scroll to position [142, 0]
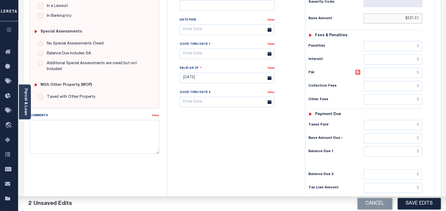
type input "$531.51"
click at [383, 124] on input "text" at bounding box center [393, 125] width 59 height 10
paste input "531.51"
type input "$531.51"
click at [397, 152] on input "text" at bounding box center [393, 151] width 59 height 10
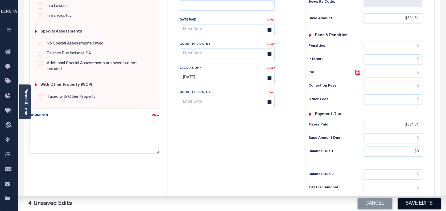
type input "$0.00"
click at [418, 199] on button "Save Edits" at bounding box center [419, 203] width 43 height 11
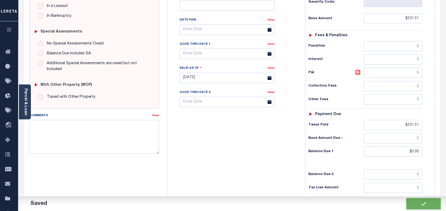
checkbox input "false"
type input "$531.51"
type input "$0"
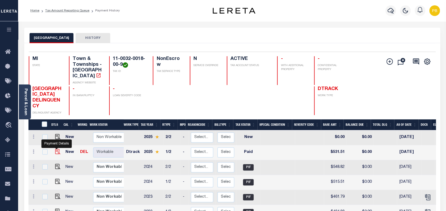
click at [55, 149] on img "" at bounding box center [57, 151] width 5 height 5
checkbox input "true"
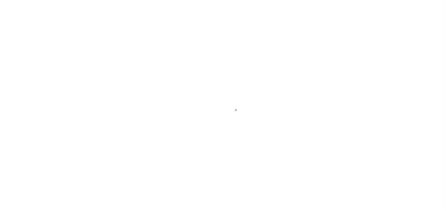
select select "PYD"
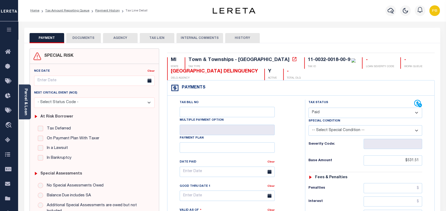
click at [91, 39] on button "DOCUMENTS" at bounding box center [83, 38] width 35 height 10
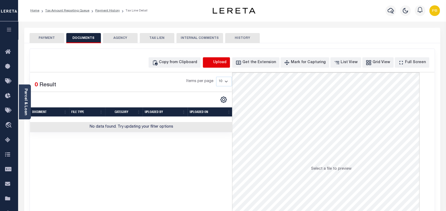
click at [212, 62] on icon "button" at bounding box center [209, 63] width 6 height 6
select select "POP"
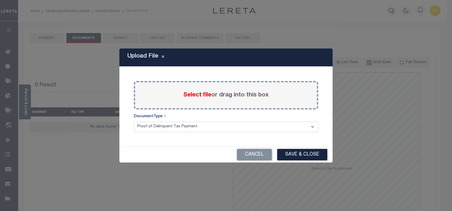
click at [203, 96] on span "Select file" at bounding box center [197, 95] width 28 height 6
click at [0, 0] on input "Select file or drag into this box" at bounding box center [0, 0] width 0 height 0
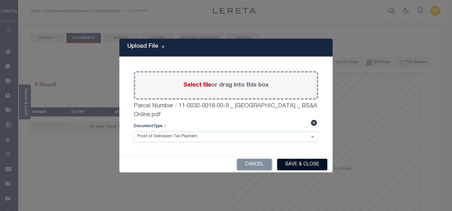
click at [314, 161] on button "Save & Close" at bounding box center [302, 164] width 50 height 11
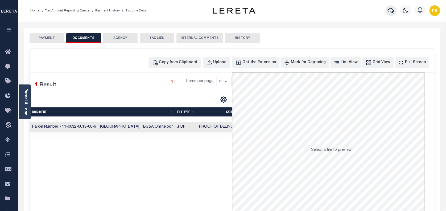
click at [391, 11] on icon "button" at bounding box center [391, 11] width 6 height 6
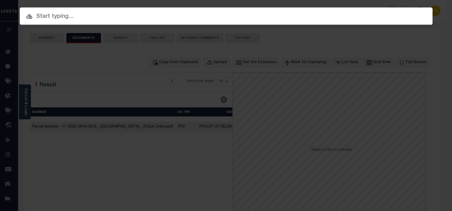
paste input "22105139"
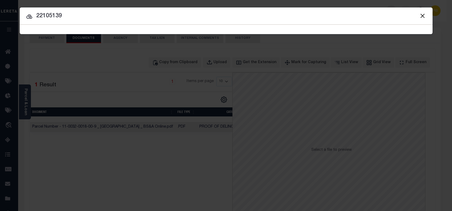
type input "22105139"
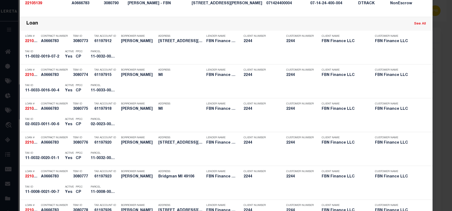
scroll to position [497, 0]
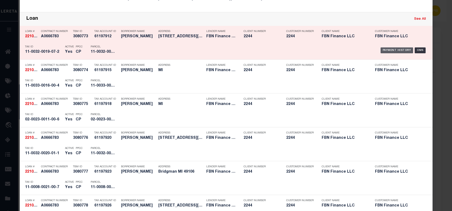
click at [387, 49] on div "Payment History" at bounding box center [396, 50] width 33 height 6
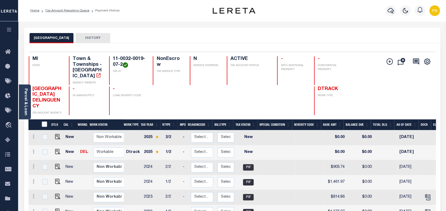
scroll to position [2, 0]
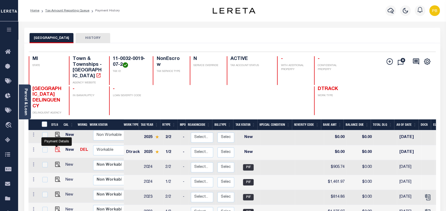
click at [56, 147] on img "" at bounding box center [57, 149] width 5 height 5
checkbox input "true"
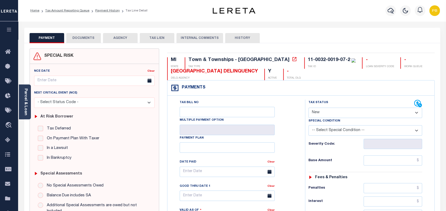
click at [352, 114] on select "- Select Status Code - Open Due/Unpaid Paid Incomplete No Tax Due Internal Refu…" at bounding box center [366, 113] width 114 height 10
select select "PYD"
click at [309, 108] on select "- Select Status Code - Open Due/Unpaid Paid Incomplete No Tax Due Internal Refu…" at bounding box center [366, 113] width 114 height 10
type input "10/03/2025"
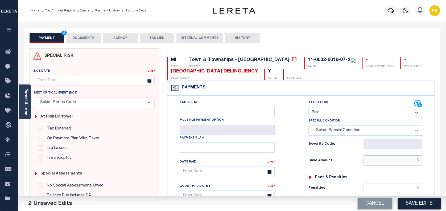
click at [382, 163] on input "text" at bounding box center [393, 160] width 59 height 10
paste input "1,507.26"
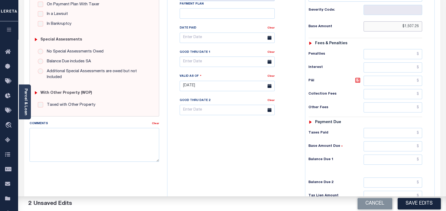
scroll to position [142, 0]
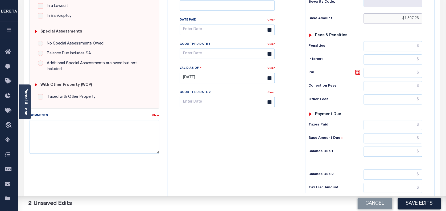
type input "$1,507.26"
click at [389, 125] on input "text" at bounding box center [393, 125] width 59 height 10
paste input "1,507.26"
type input "$1,507.26"
click at [401, 155] on input "text" at bounding box center [393, 151] width 59 height 10
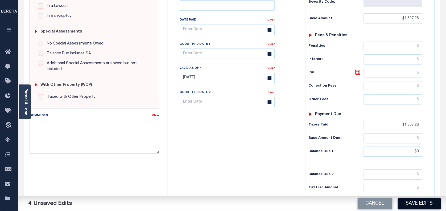
type input "$0.00"
click at [415, 201] on button "Save Edits" at bounding box center [419, 203] width 43 height 11
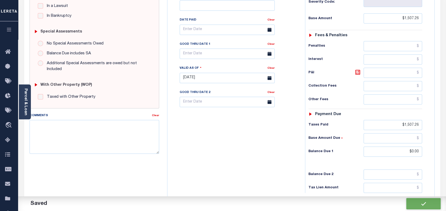
checkbox input "false"
type input "$1,507.26"
type input "$0"
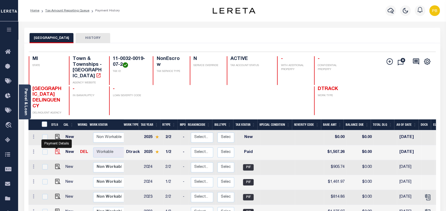
click at [56, 149] on img "" at bounding box center [57, 151] width 5 height 5
checkbox input "true"
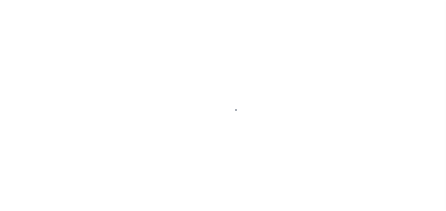
select select "PYD"
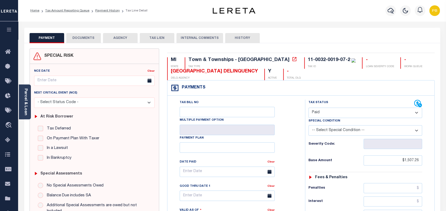
click at [90, 39] on button "DOCUMENTS" at bounding box center [83, 38] width 35 height 10
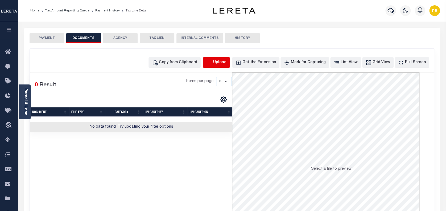
click at [212, 60] on icon "button" at bounding box center [209, 63] width 6 height 6
select select "POP"
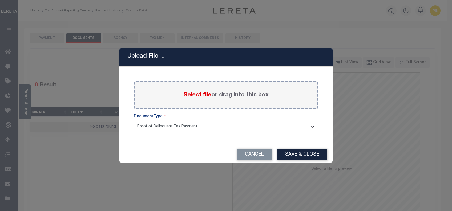
click at [200, 96] on span "Select file" at bounding box center [197, 95] width 28 height 6
click at [0, 0] on input "Select file or drag into this box" at bounding box center [0, 0] width 0 height 0
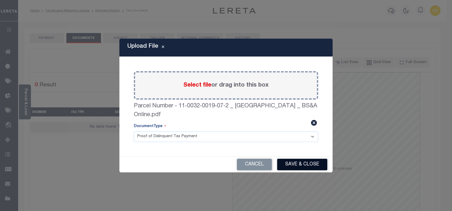
click at [297, 162] on button "Save & Close" at bounding box center [302, 164] width 50 height 11
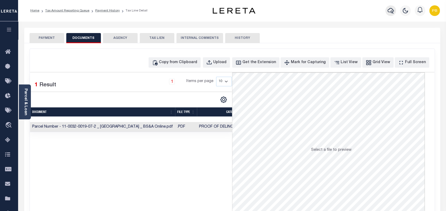
click at [392, 10] on icon "button" at bounding box center [391, 10] width 6 height 6
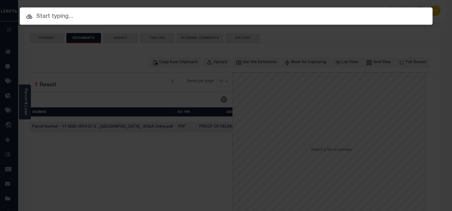
paste input "22105139"
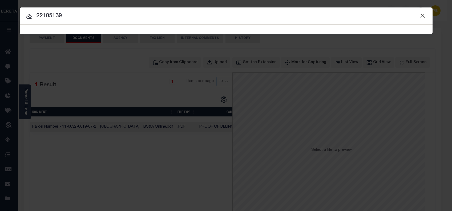
type input "22105139"
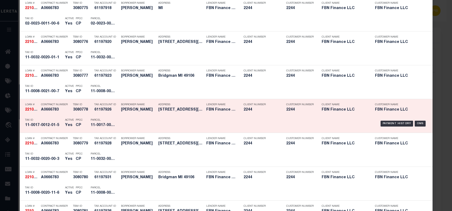
scroll to position [639, 0]
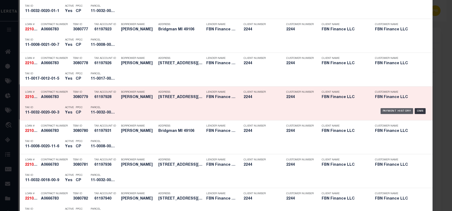
click at [392, 111] on div "Payment History" at bounding box center [396, 111] width 33 height 6
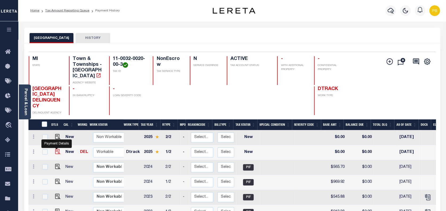
click at [55, 149] on img "" at bounding box center [57, 151] width 5 height 5
checkbox input "true"
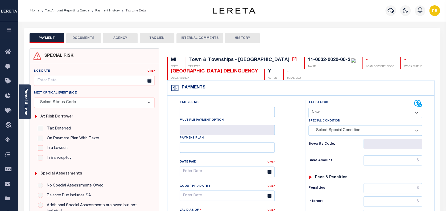
click at [362, 114] on select "- Select Status Code - Open Due/Unpaid Paid Incomplete No Tax Due Internal Refu…" at bounding box center [366, 113] width 114 height 10
select select "PYD"
click at [309, 108] on select "- Select Status Code - Open Due/Unpaid Paid Incomplete No Tax Due Internal Refu…" at bounding box center [366, 113] width 114 height 10
type input "[DATE]"
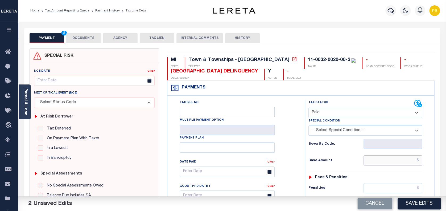
click at [380, 162] on input "text" at bounding box center [393, 160] width 59 height 10
paste input "1,000.01"
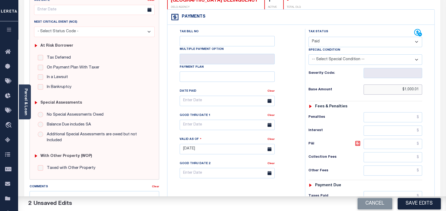
scroll to position [107, 0]
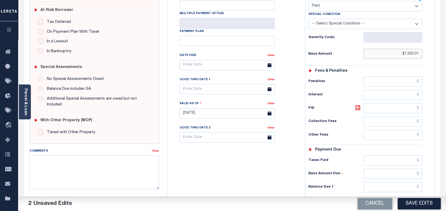
type input "$1,000.01"
click at [375, 159] on input "text" at bounding box center [393, 160] width 59 height 10
paste input "1,000.01"
type input "$1,000.01"
click at [388, 189] on input "text" at bounding box center [393, 187] width 59 height 10
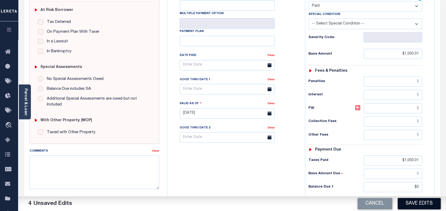
type input "$0.00"
click at [423, 204] on button "Save Edits" at bounding box center [419, 203] width 43 height 11
checkbox input "false"
type input "$1,000.01"
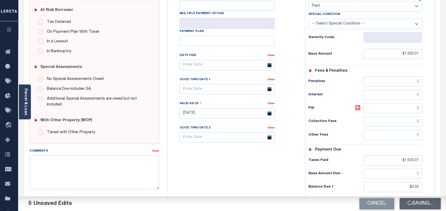
type input "$0"
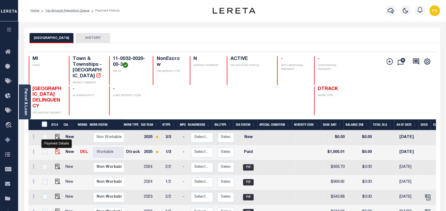
click at [55, 149] on img "" at bounding box center [57, 151] width 5 height 5
checkbox input "true"
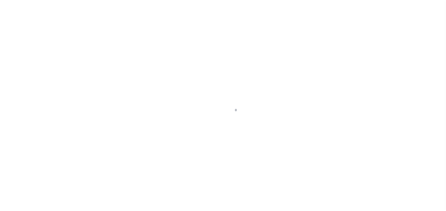
select select "PYD"
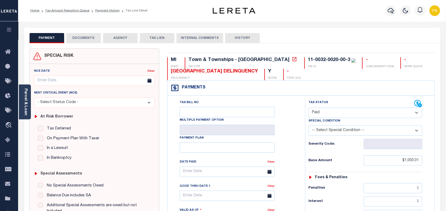
click at [89, 40] on button "DOCUMENTS" at bounding box center [83, 38] width 35 height 10
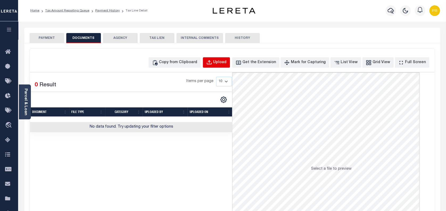
click at [227, 64] on div "Upload" at bounding box center [219, 63] width 13 height 6
select select "POP"
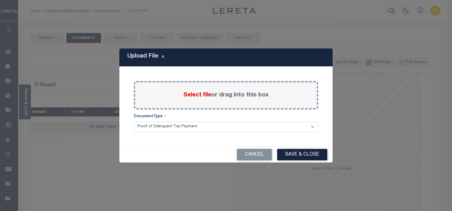
click at [198, 96] on span "Select file" at bounding box center [197, 95] width 28 height 6
click at [0, 0] on input "Select file or drag into this box" at bounding box center [0, 0] width 0 height 0
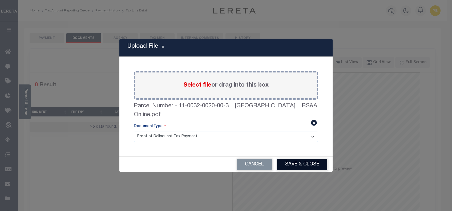
click at [298, 166] on button "Save & Close" at bounding box center [302, 164] width 50 height 11
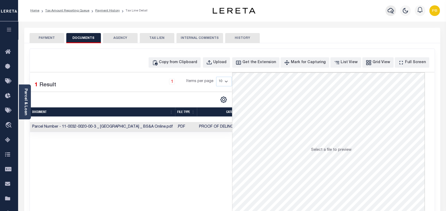
click at [389, 9] on icon "button" at bounding box center [391, 10] width 6 height 6
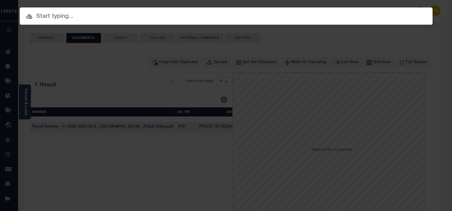
paste input "22105139"
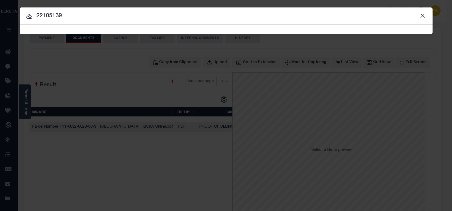
type input "22105139"
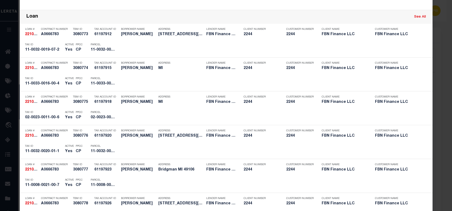
scroll to position [533, 0]
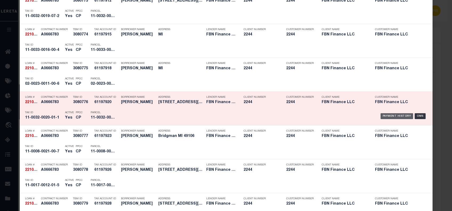
click at [385, 116] on div "Payment History" at bounding box center [396, 116] width 33 height 6
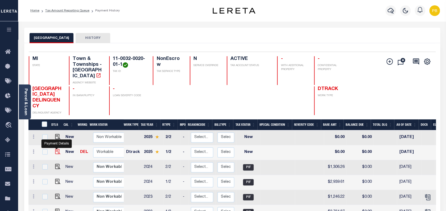
click at [58, 149] on img "" at bounding box center [57, 151] width 5 height 5
checkbox input "true"
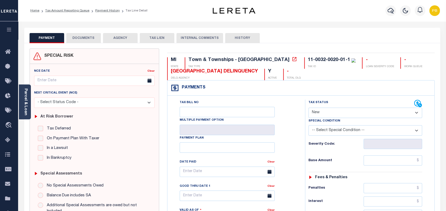
click at [353, 111] on select "- Select Status Code - Open Due/Unpaid Paid Incomplete No Tax Due Internal Refu…" at bounding box center [366, 113] width 114 height 10
select select "DUE"
click at [309, 108] on select "- Select Status Code - Open Due/Unpaid Paid Incomplete No Tax Due Internal Refu…" at bounding box center [366, 113] width 114 height 10
type input "[DATE]"
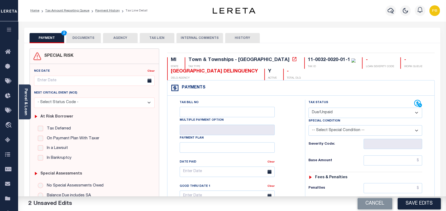
click at [343, 110] on select "- Select Status Code - Open Due/Unpaid Paid Incomplete No Tax Due Internal Refu…" at bounding box center [366, 113] width 114 height 10
select select "PYD"
click at [309, 108] on select "- Select Status Code - Open Due/Unpaid Paid Incomplete No Tax Due Internal Refu…" at bounding box center [366, 113] width 114 height 10
click at [387, 160] on input "text" at bounding box center [393, 160] width 59 height 10
paste input "3,030.73"
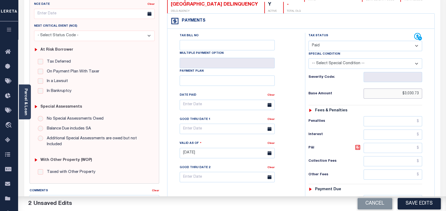
scroll to position [71, 0]
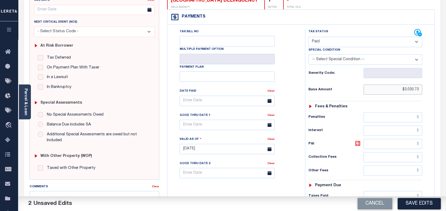
type input "$3,030.73"
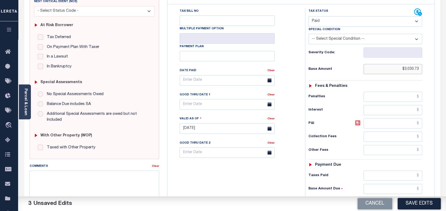
scroll to position [107, 0]
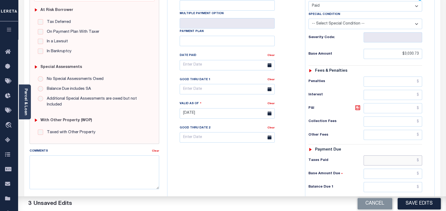
click at [390, 162] on input "text" at bounding box center [393, 160] width 59 height 10
paste input "3,030.73"
type input "$3,030.73"
click at [399, 186] on input "text" at bounding box center [393, 187] width 59 height 10
type input "$0.00"
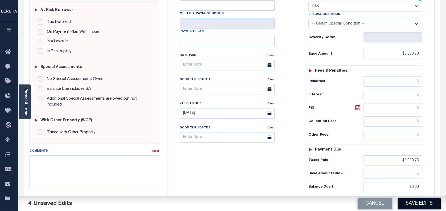
click at [414, 203] on button "Save Edits" at bounding box center [419, 203] width 43 height 11
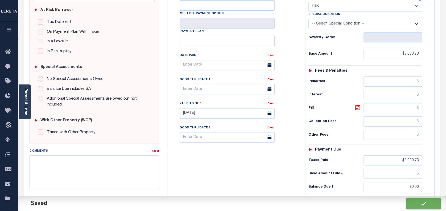
checkbox input "false"
type input "$3,030.73"
type input "$0"
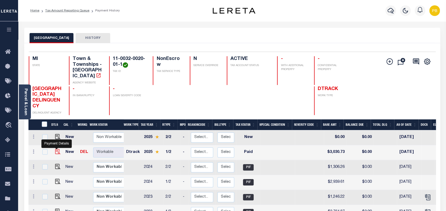
click at [56, 149] on img "" at bounding box center [57, 151] width 5 height 5
checkbox input "true"
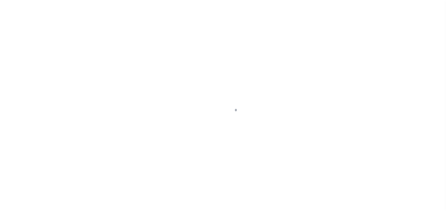
select select "PYD"
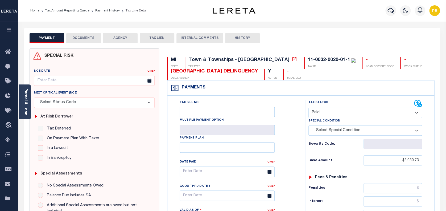
click at [82, 40] on button "DOCUMENTS" at bounding box center [83, 38] width 35 height 10
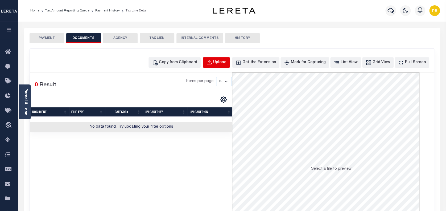
click at [227, 64] on div "Upload" at bounding box center [219, 63] width 13 height 6
select select "POP"
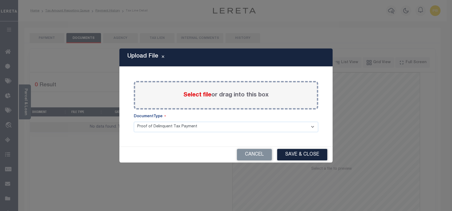
click at [204, 95] on span "Select file" at bounding box center [197, 95] width 28 height 6
click at [0, 0] on input "Select file or drag into this box" at bounding box center [0, 0] width 0 height 0
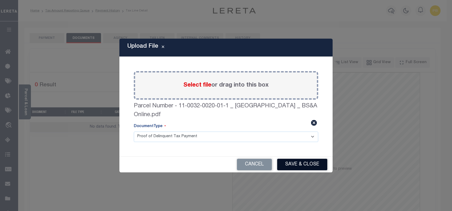
click at [291, 164] on button "Save & Close" at bounding box center [302, 164] width 50 height 11
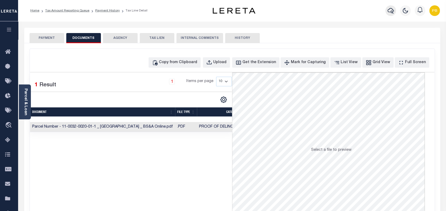
click at [391, 13] on icon "button" at bounding box center [391, 10] width 6 height 6
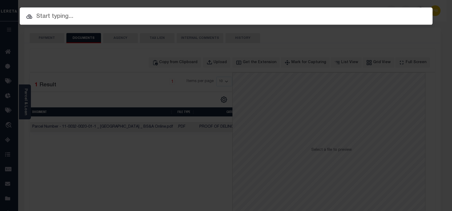
paste input "22105139"
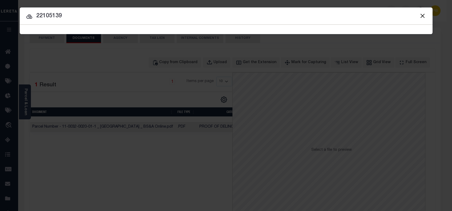
type input "22105139"
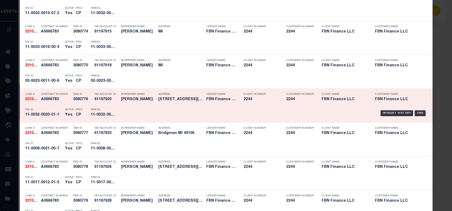
scroll to position [497, 0]
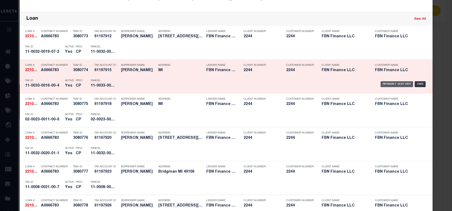
click at [393, 82] on div "Payment History" at bounding box center [396, 84] width 33 height 6
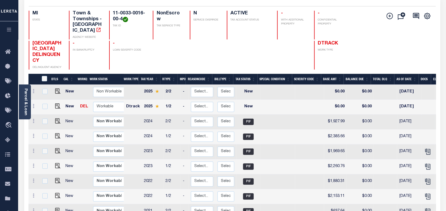
scroll to position [71, 0]
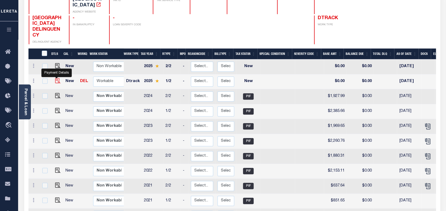
click at [56, 78] on img "" at bounding box center [57, 80] width 5 height 5
checkbox input "true"
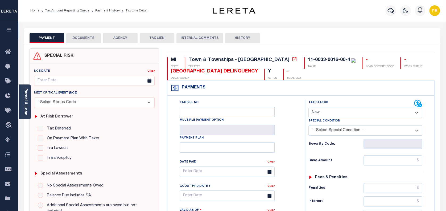
click at [352, 116] on select "- Select Status Code - Open Due/Unpaid Paid Incomplete No Tax Due Internal Refu…" at bounding box center [366, 113] width 114 height 10
select select "DUE"
click at [309, 108] on select "- Select Status Code - Open Due/Unpaid Paid Incomplete No Tax Due Internal Refu…" at bounding box center [366, 113] width 114 height 10
type input "10/03/2025"
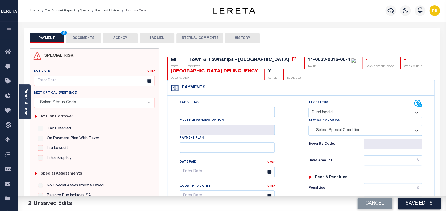
click at [353, 113] on select "- Select Status Code - Open Due/Unpaid Paid Incomplete No Tax Due Internal Refu…" at bounding box center [366, 113] width 114 height 10
select select "PYD"
click at [309, 108] on select "- Select Status Code - Open Due/Unpaid Paid Incomplete No Tax Due Internal Refu…" at bounding box center [366, 113] width 114 height 10
click at [409, 158] on input "text" at bounding box center [393, 160] width 59 height 10
paste input "2,459.62"
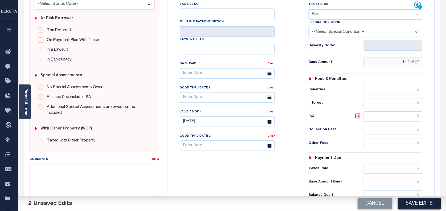
scroll to position [107, 0]
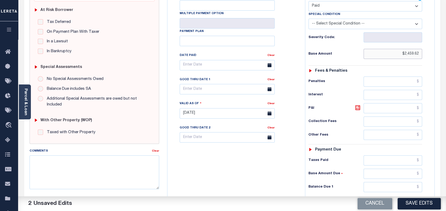
type input "$2,459.62"
click at [390, 162] on input "text" at bounding box center [393, 160] width 59 height 10
paste input "2,459.62"
type input "$2,459.62"
click at [413, 189] on input "text" at bounding box center [393, 187] width 59 height 10
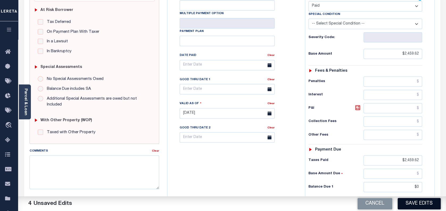
type input "$0.00"
click at [429, 207] on button "Save Edits" at bounding box center [419, 203] width 43 height 11
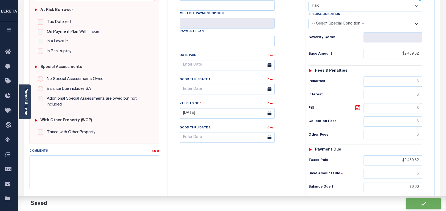
checkbox input "false"
type input "$2,459.62"
type input "$0"
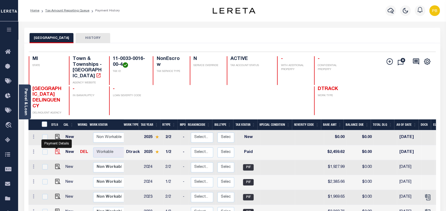
click at [58, 149] on img "" at bounding box center [57, 151] width 5 height 5
checkbox input "true"
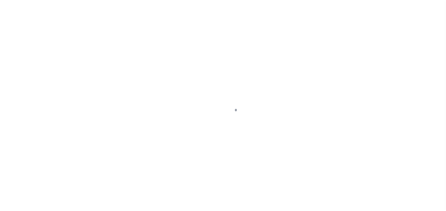
select select "PYD"
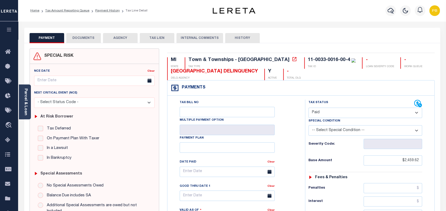
click at [92, 38] on button "DOCUMENTS" at bounding box center [83, 38] width 35 height 10
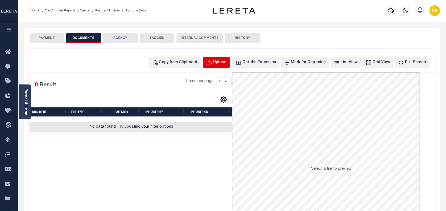
click at [227, 64] on div "Upload" at bounding box center [219, 63] width 13 height 6
select select "POP"
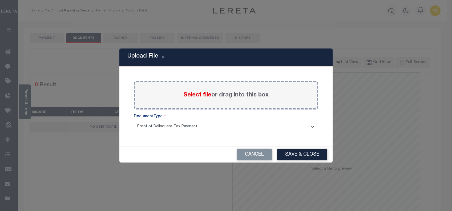
click at [198, 93] on span "Select file" at bounding box center [197, 95] width 28 height 6
click at [0, 0] on input "Select file or drag into this box" at bounding box center [0, 0] width 0 height 0
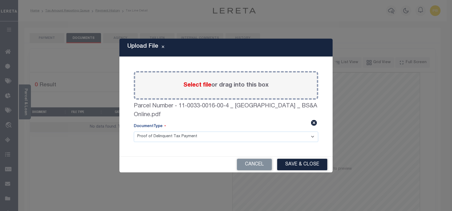
click at [312, 160] on button "Save & Close" at bounding box center [302, 164] width 50 height 11
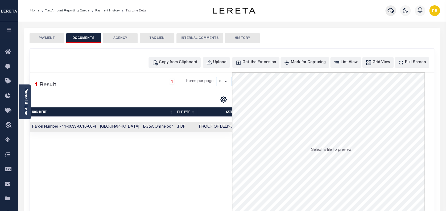
click at [391, 12] on icon "button" at bounding box center [391, 10] width 6 height 6
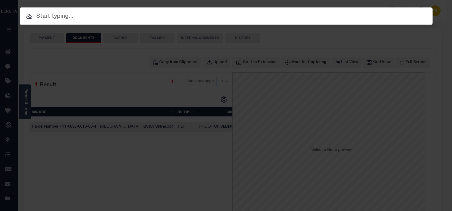
paste input "90012398"
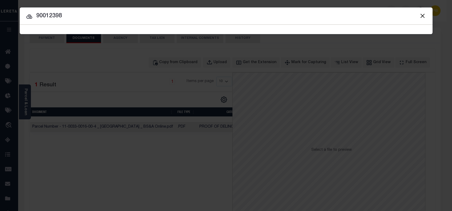
type input "90012398"
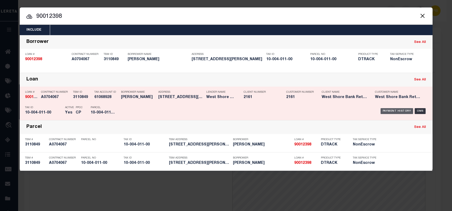
click at [392, 111] on div "Payment History" at bounding box center [396, 111] width 33 height 6
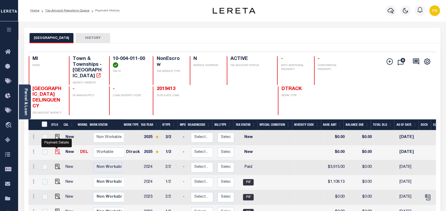
click at [55, 149] on img "" at bounding box center [57, 151] width 5 height 5
checkbox input "true"
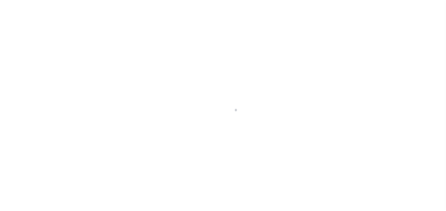
select select "NW2"
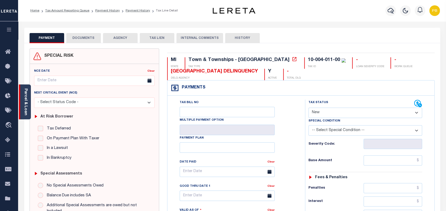
click at [28, 109] on div "Parcel & Loan" at bounding box center [25, 101] width 12 height 35
